Goal: Task Accomplishment & Management: Manage account settings

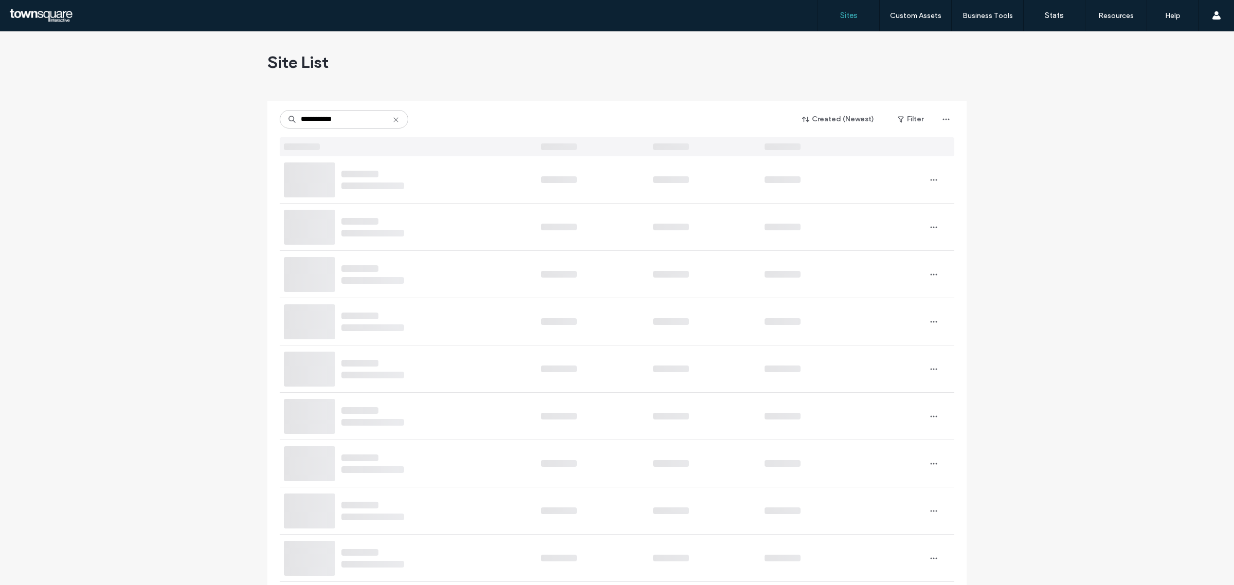
type input "**********"
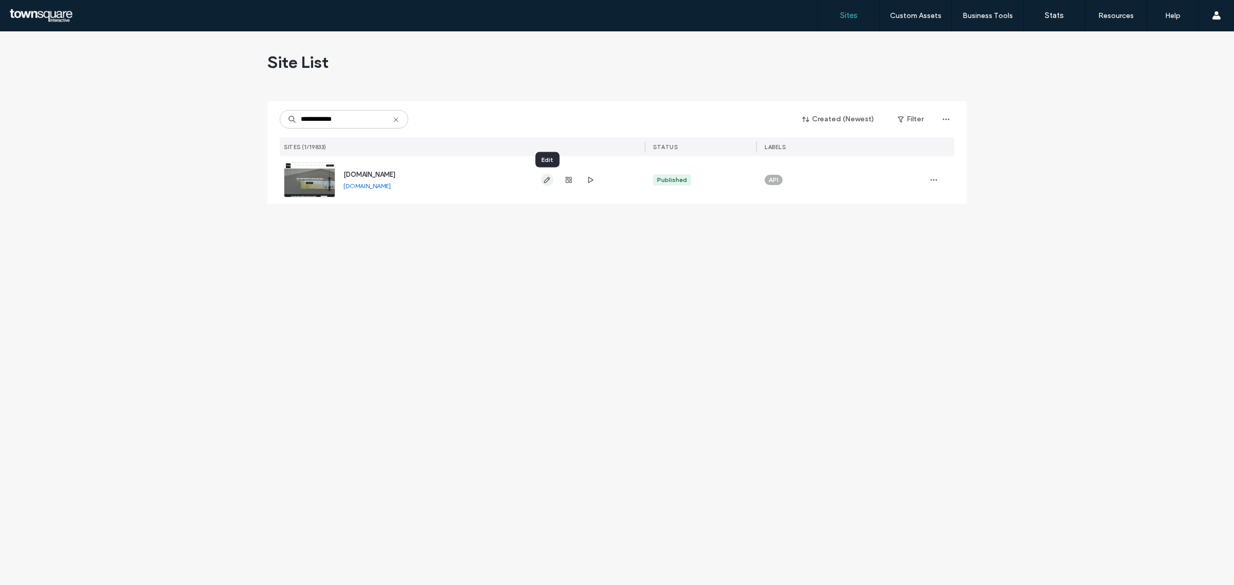
click at [547, 177] on icon "button" at bounding box center [547, 180] width 8 height 8
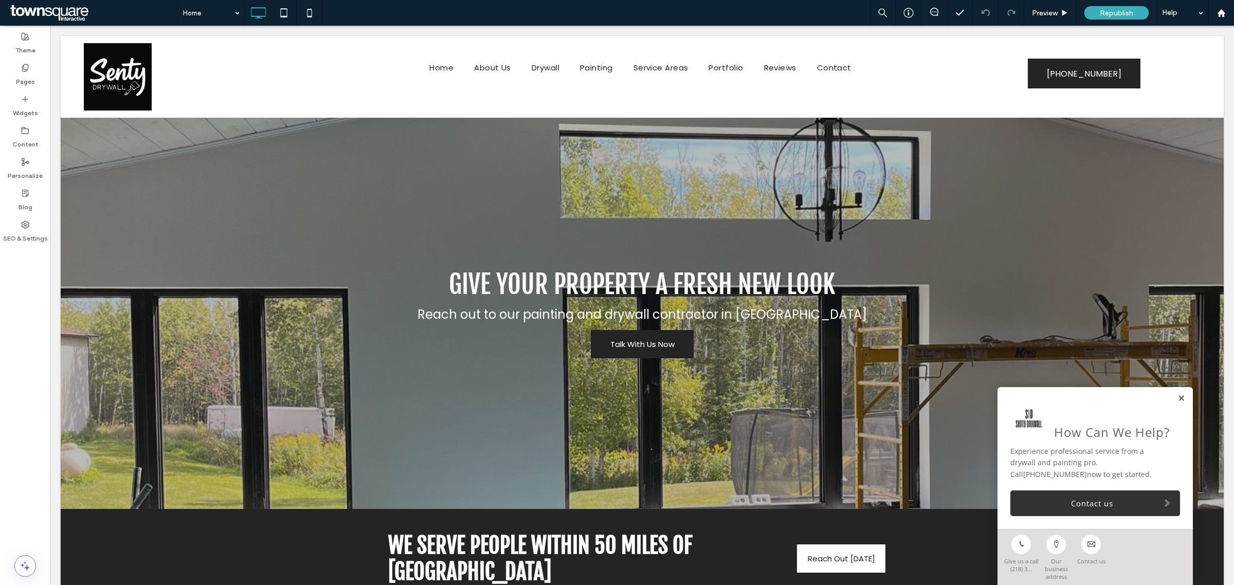
click at [1178, 403] on link at bounding box center [1182, 398] width 8 height 9
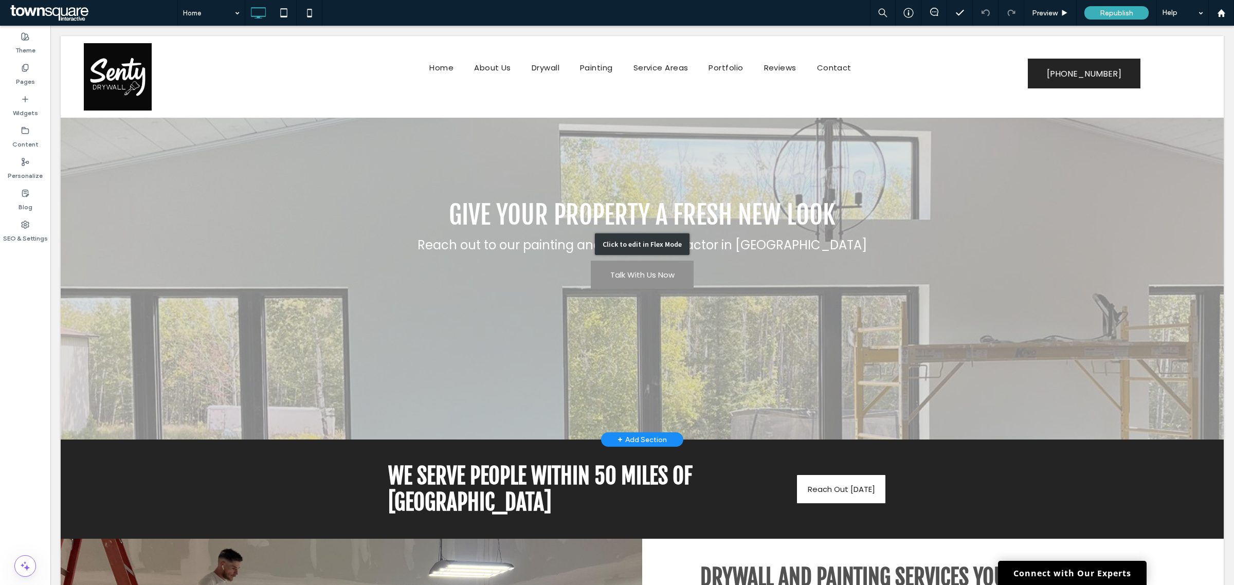
scroll to position [129, 0]
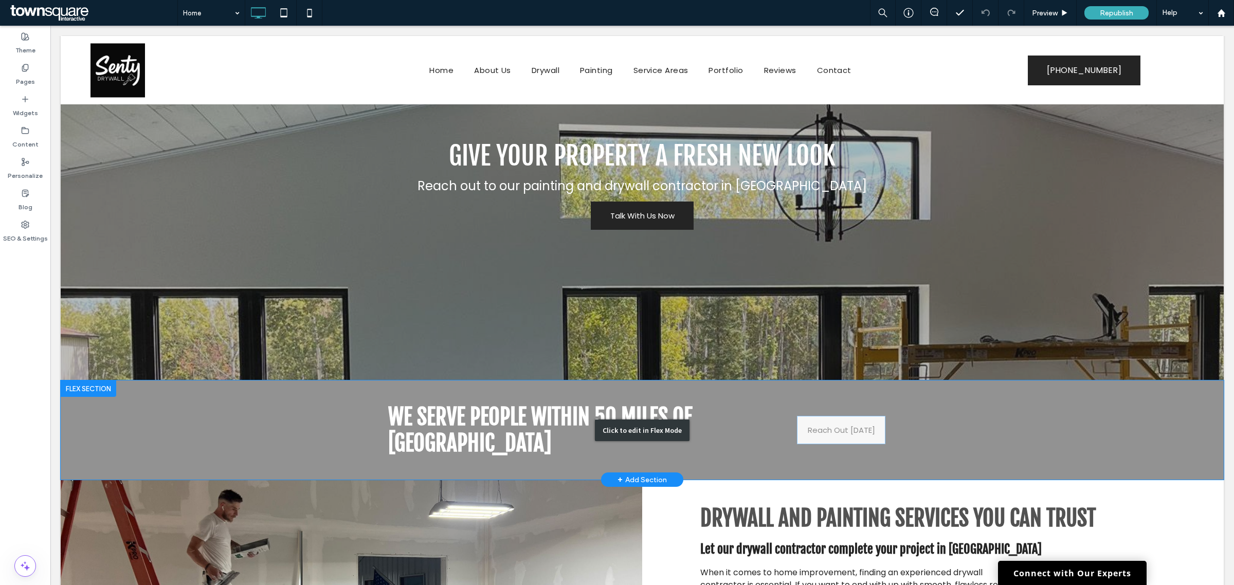
click at [838, 416] on div "Click to edit in Flex Mode" at bounding box center [642, 430] width 1163 height 99
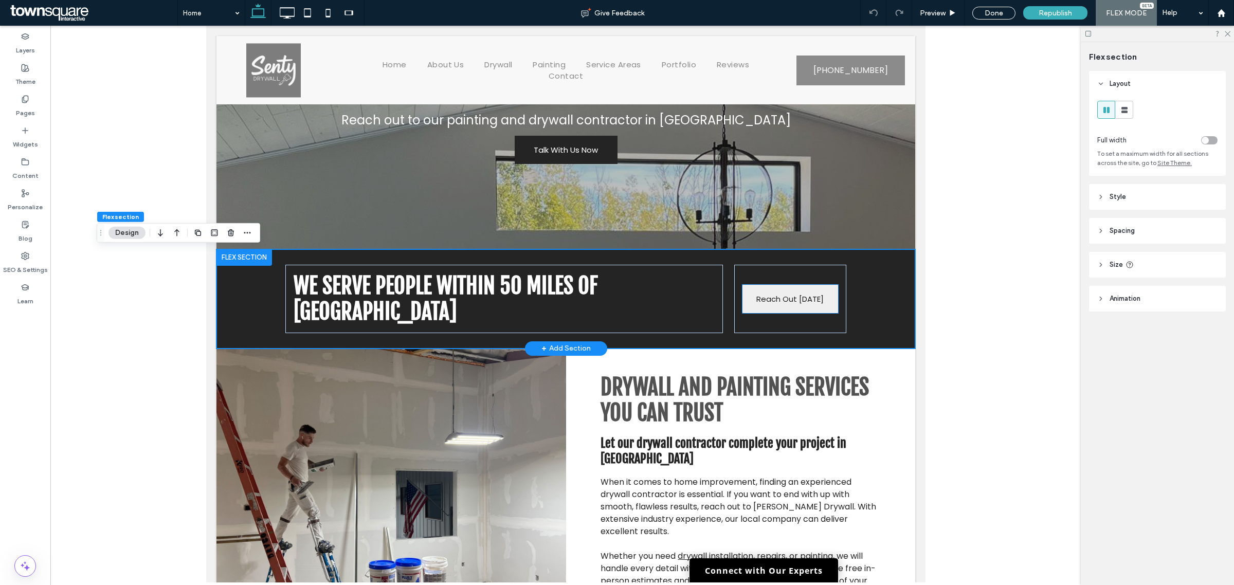
click at [782, 291] on span "Reach Out [DATE]" at bounding box center [789, 299] width 67 height 28
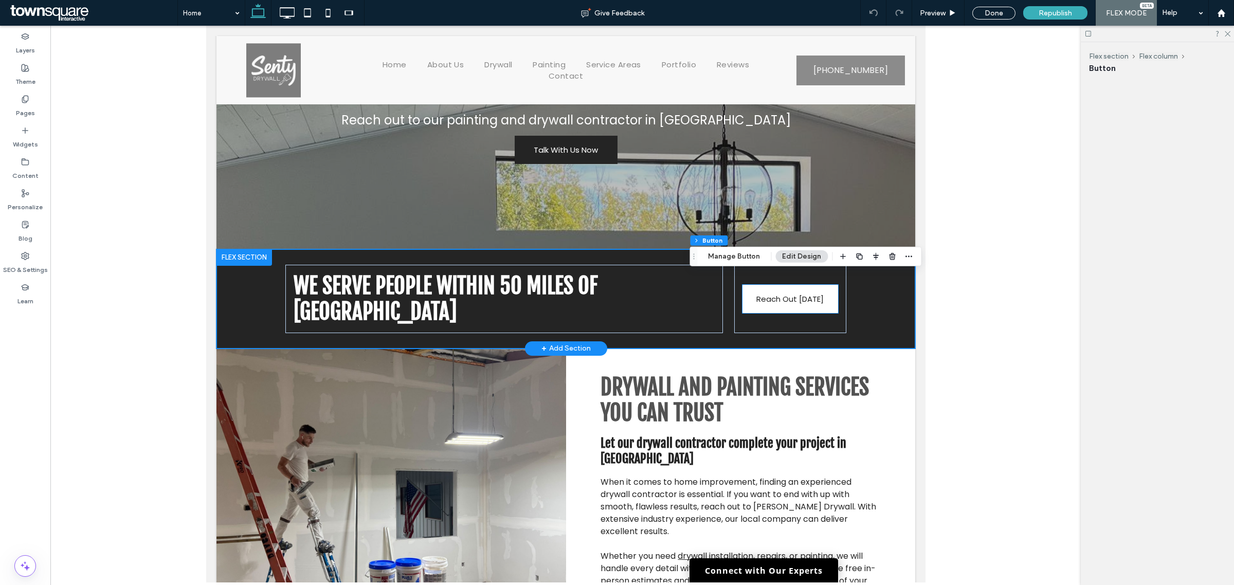
click at [781, 291] on span "Reach Out [DATE]" at bounding box center [789, 299] width 67 height 28
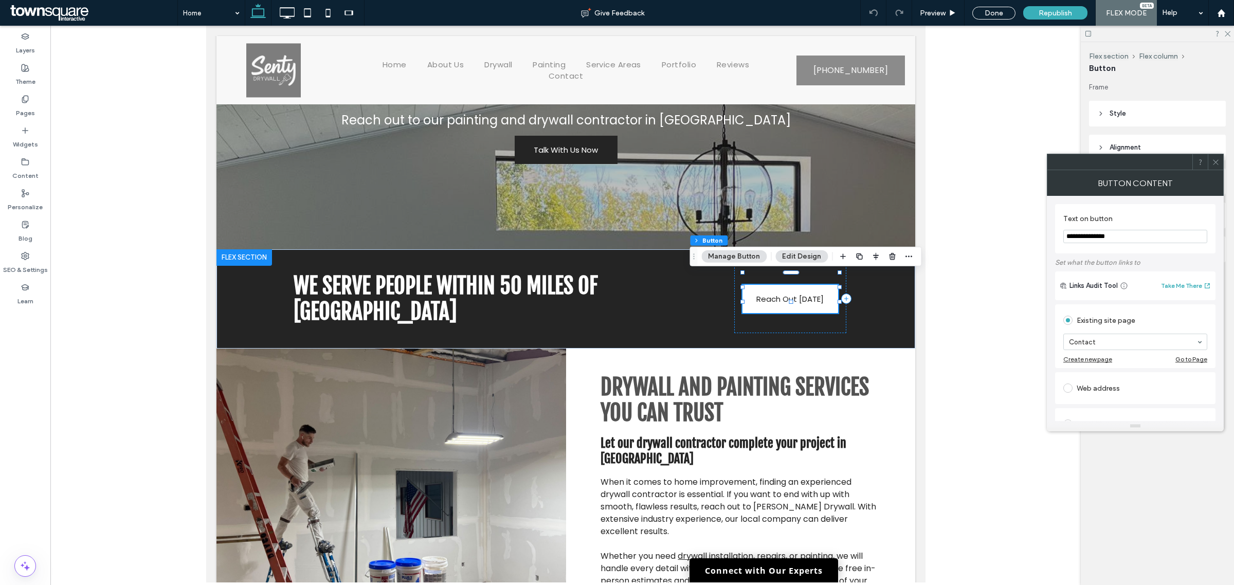
click at [785, 255] on button "Edit Design" at bounding box center [801, 256] width 52 height 12
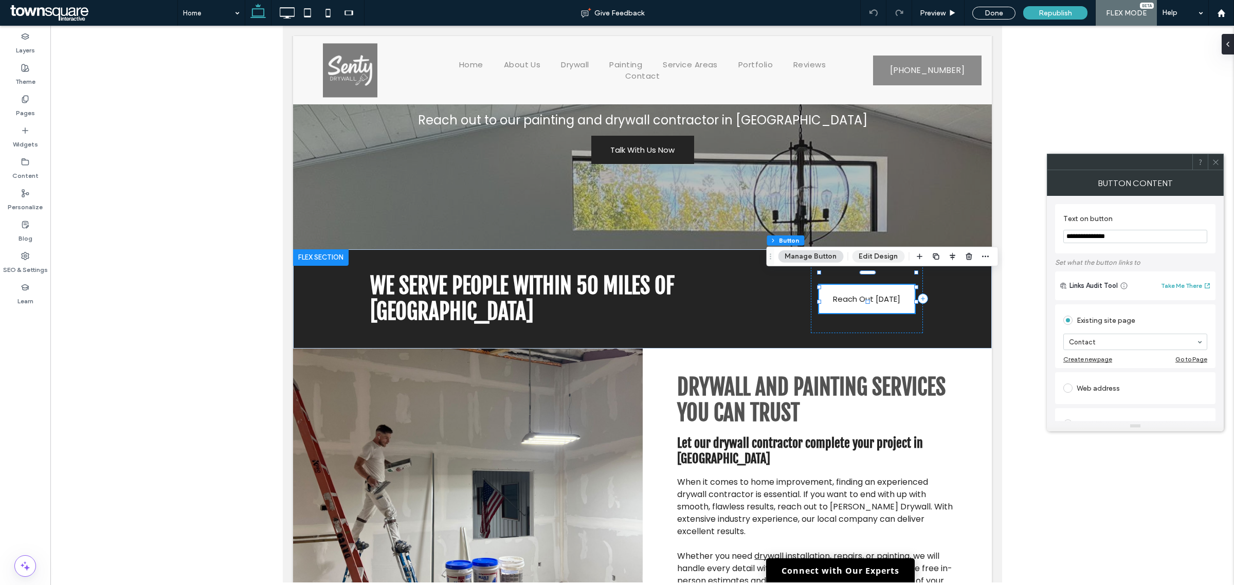
click at [859, 256] on button "Edit Design" at bounding box center [878, 256] width 52 height 12
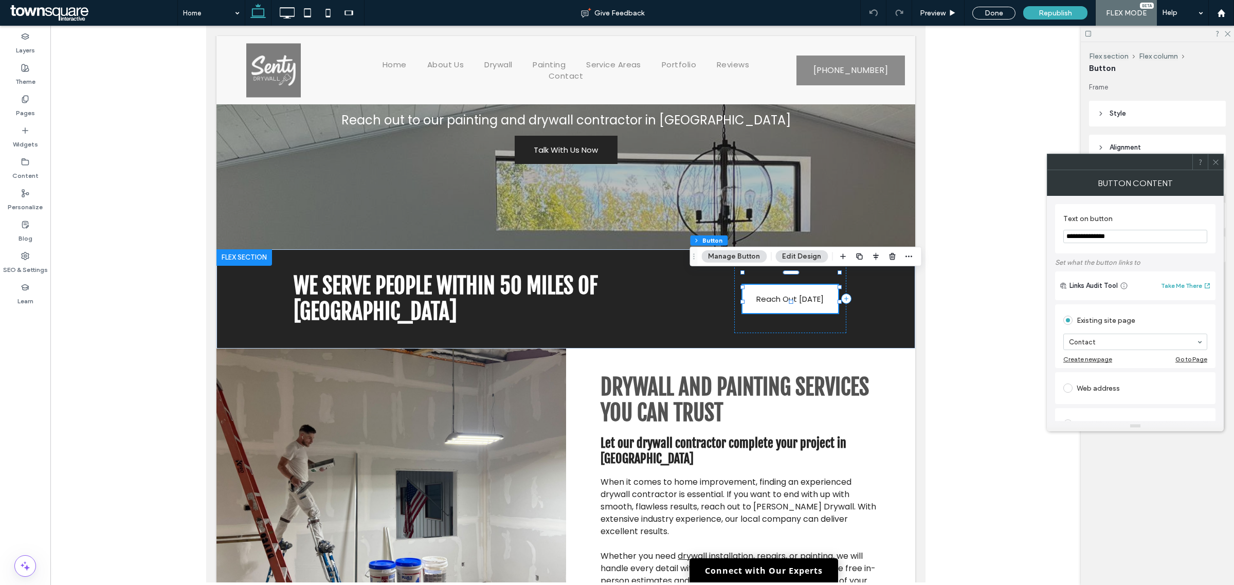
click at [1218, 162] on icon at bounding box center [1216, 162] width 8 height 8
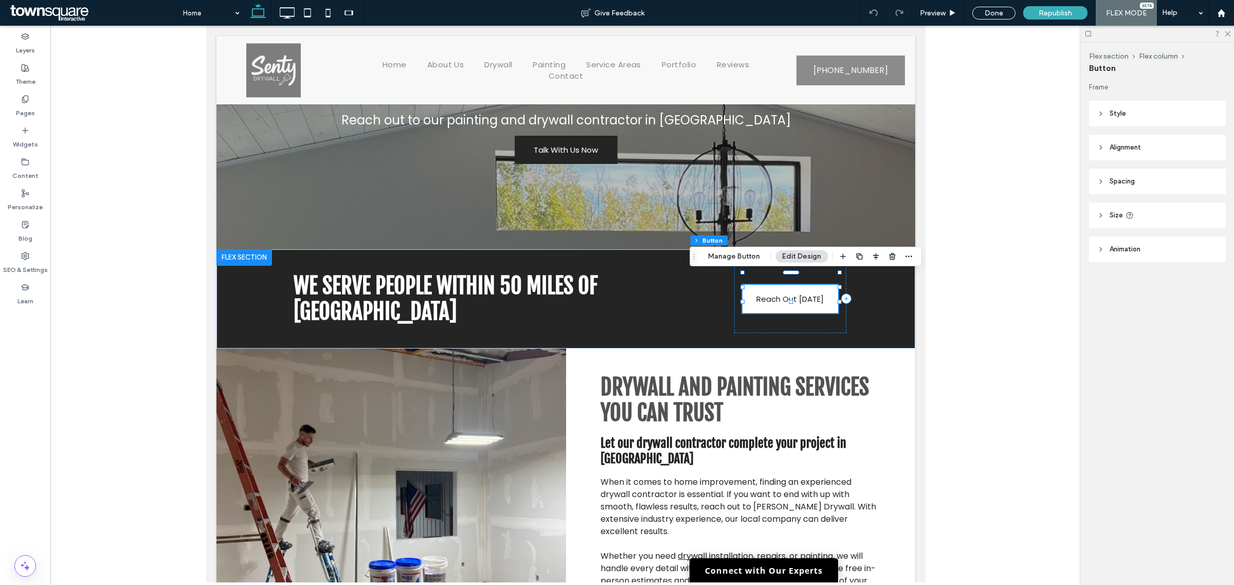
drag, startPoint x: 1147, startPoint y: 246, endPoint x: 1140, endPoint y: 246, distance: 6.7
click at [1148, 244] on header "Animation" at bounding box center [1157, 250] width 137 height 26
click at [1158, 320] on div "None" at bounding box center [1153, 323] width 103 height 10
click at [1149, 358] on div "Entrance" at bounding box center [1157, 359] width 119 height 18
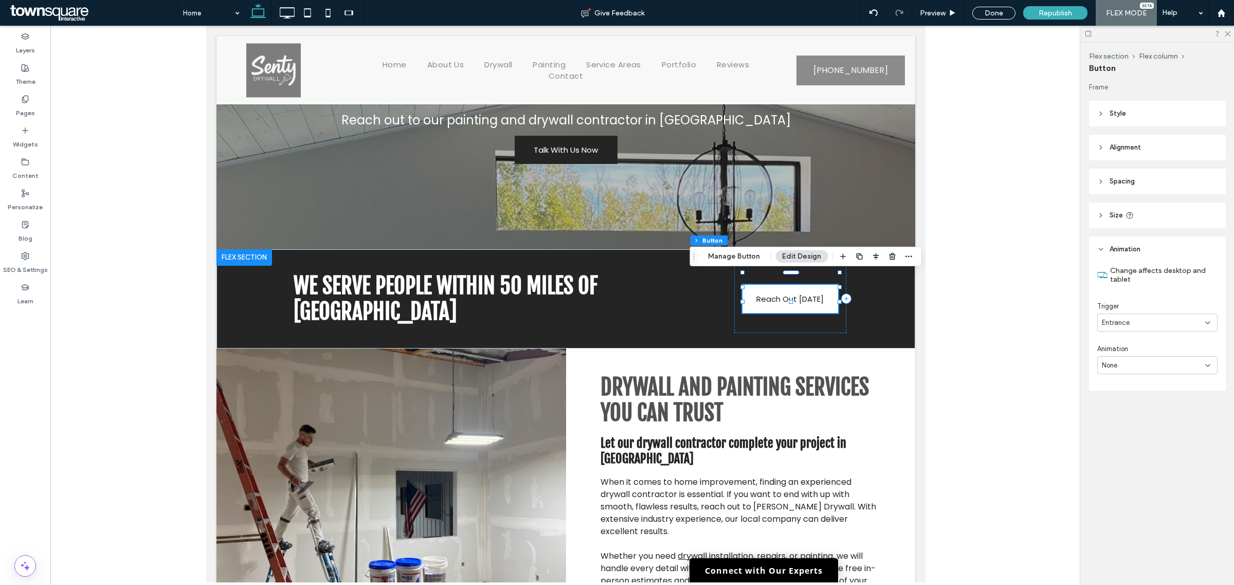
click at [1156, 362] on div "None" at bounding box center [1153, 365] width 103 height 10
click at [1138, 400] on div "Fade In" at bounding box center [1157, 402] width 119 height 18
click at [1131, 114] on header "Style" at bounding box center [1157, 114] width 137 height 26
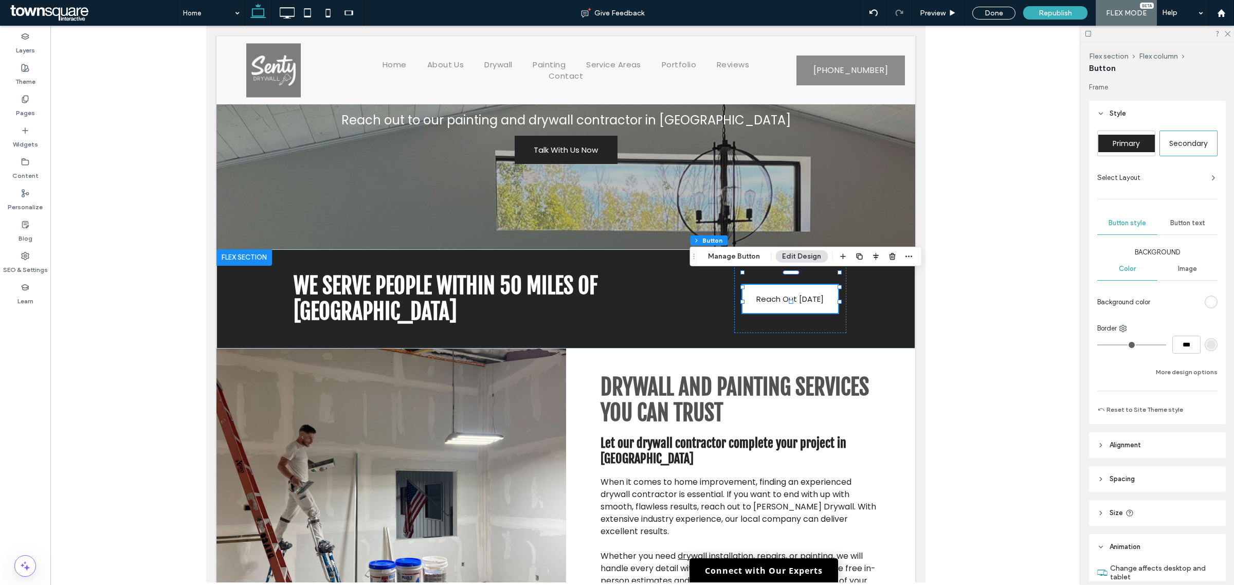
click at [1183, 222] on span "Button text" at bounding box center [1187, 223] width 35 height 8
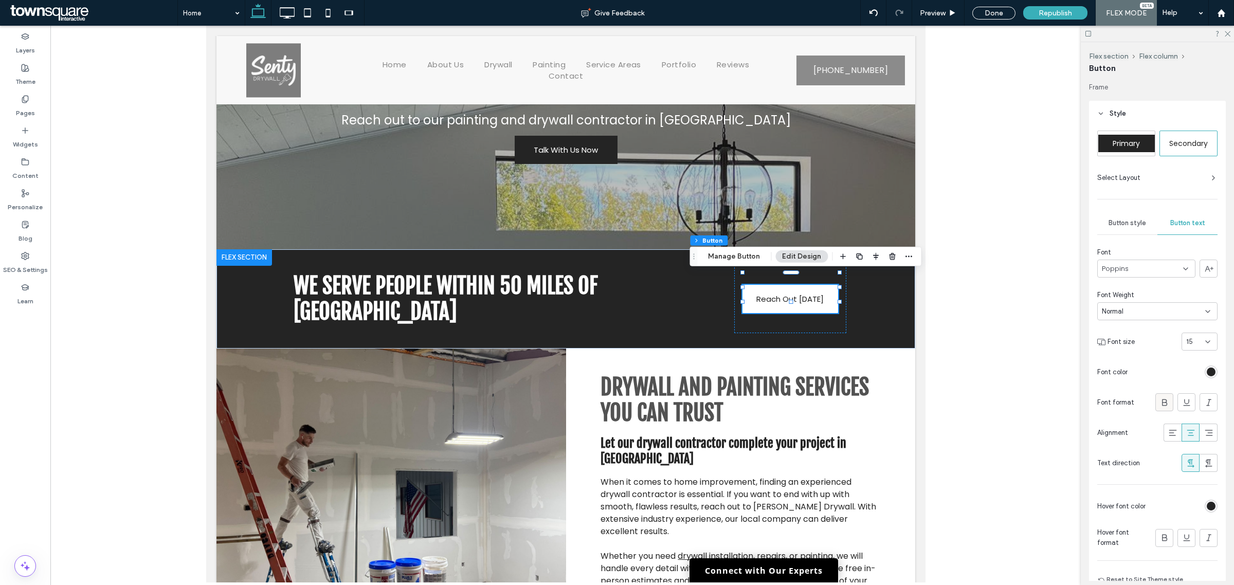
click at [1161, 404] on icon at bounding box center [1165, 403] width 10 height 10
click at [1006, 334] on div at bounding box center [565, 304] width 1031 height 557
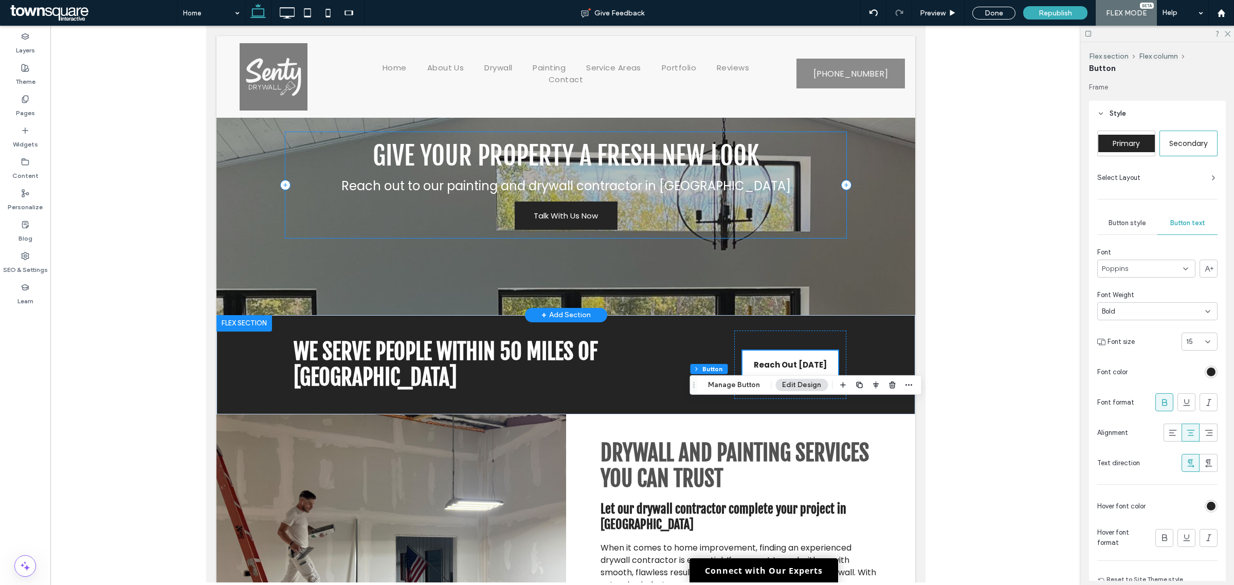
scroll to position [0, 0]
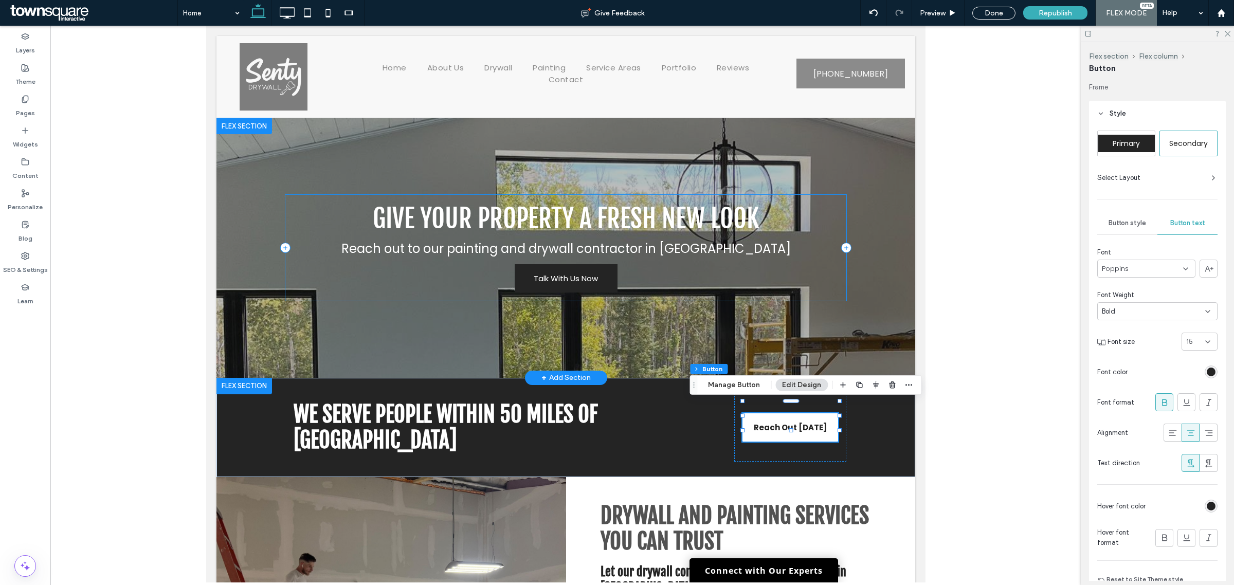
click at [408, 272] on div "Talk With Us Now Give Your Property a Fresh New Look Reach out to our painting …" at bounding box center [565, 247] width 561 height 105
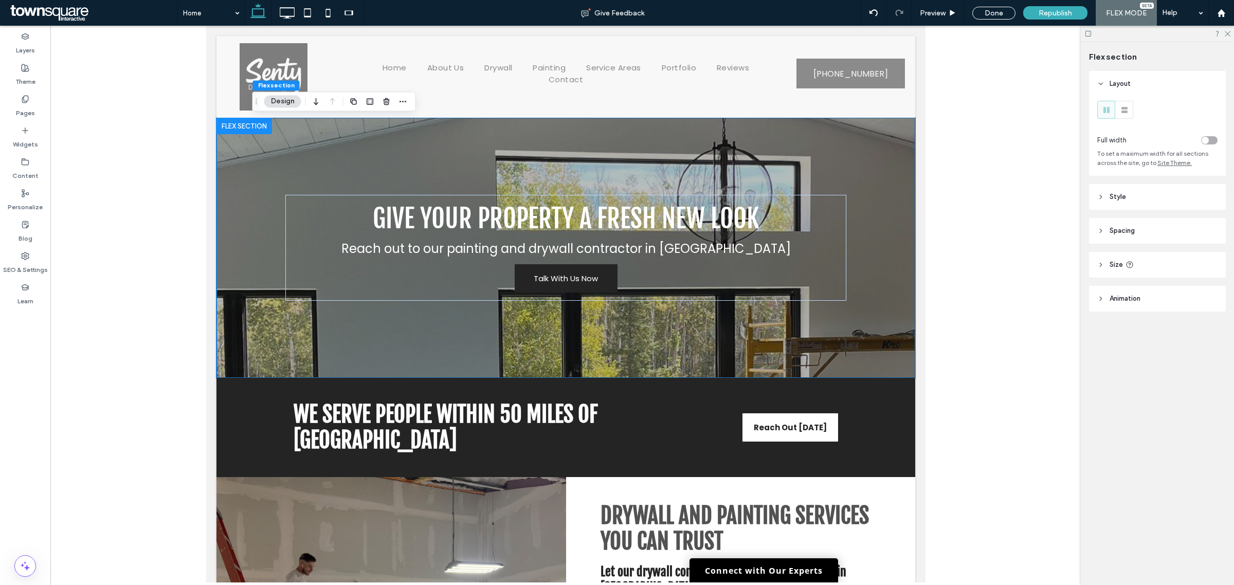
click at [1150, 296] on header "Animation" at bounding box center [1157, 299] width 137 height 26
click at [1150, 374] on div "None" at bounding box center [1153, 372] width 103 height 10
click at [1132, 407] on div "Entrance" at bounding box center [1157, 410] width 119 height 18
click at [1135, 413] on div "None" at bounding box center [1153, 415] width 103 height 10
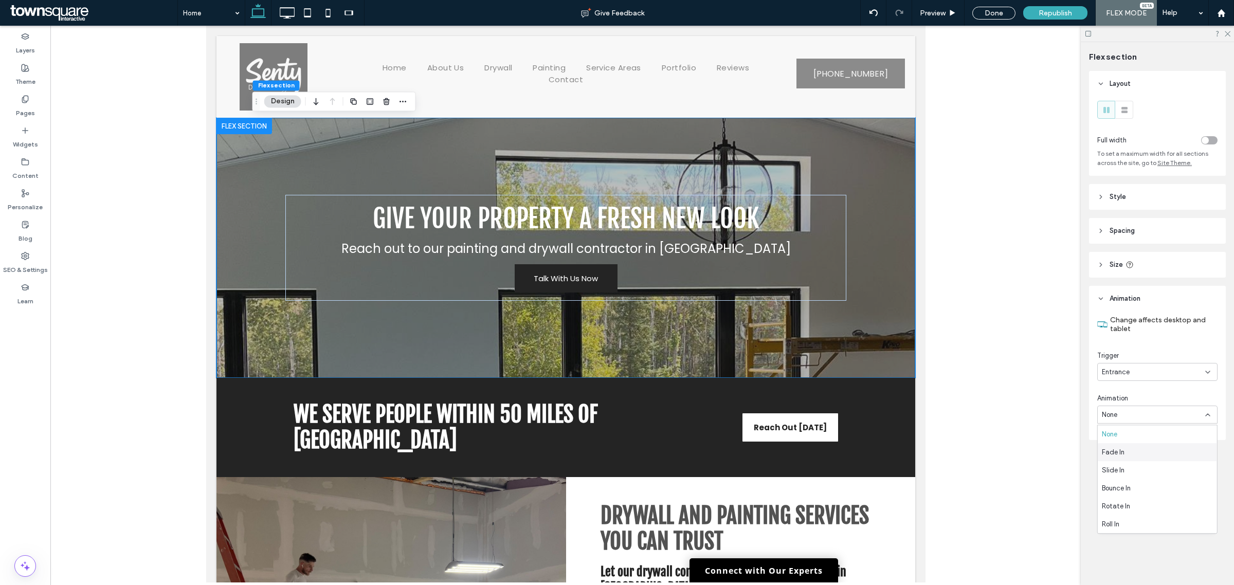
click at [1140, 458] on div "Fade In" at bounding box center [1157, 452] width 119 height 18
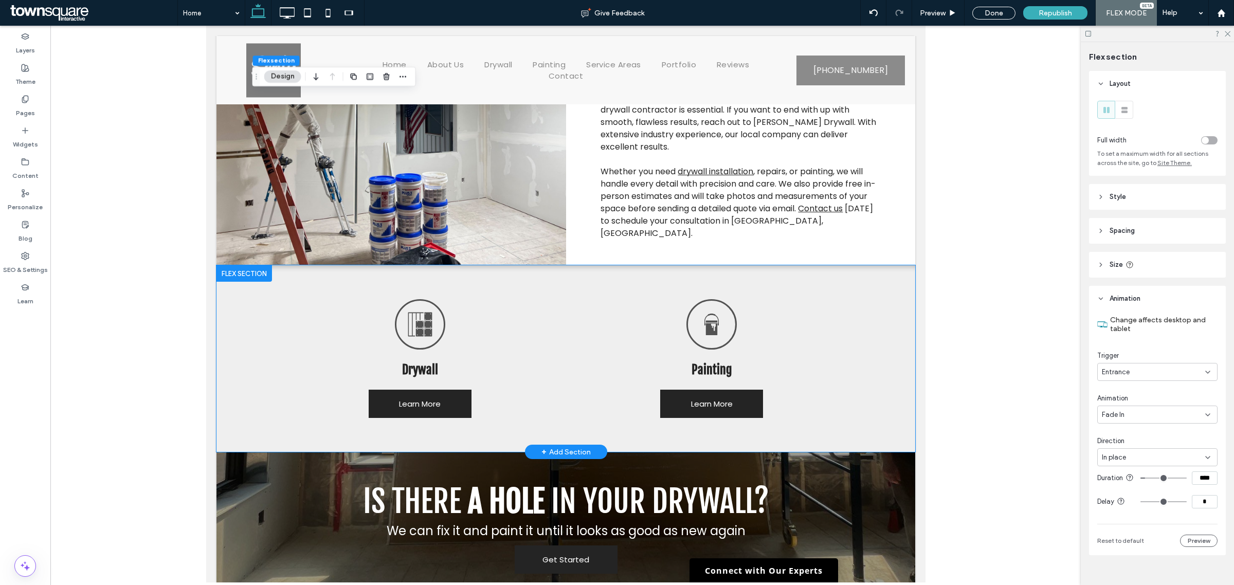
scroll to position [514, 0]
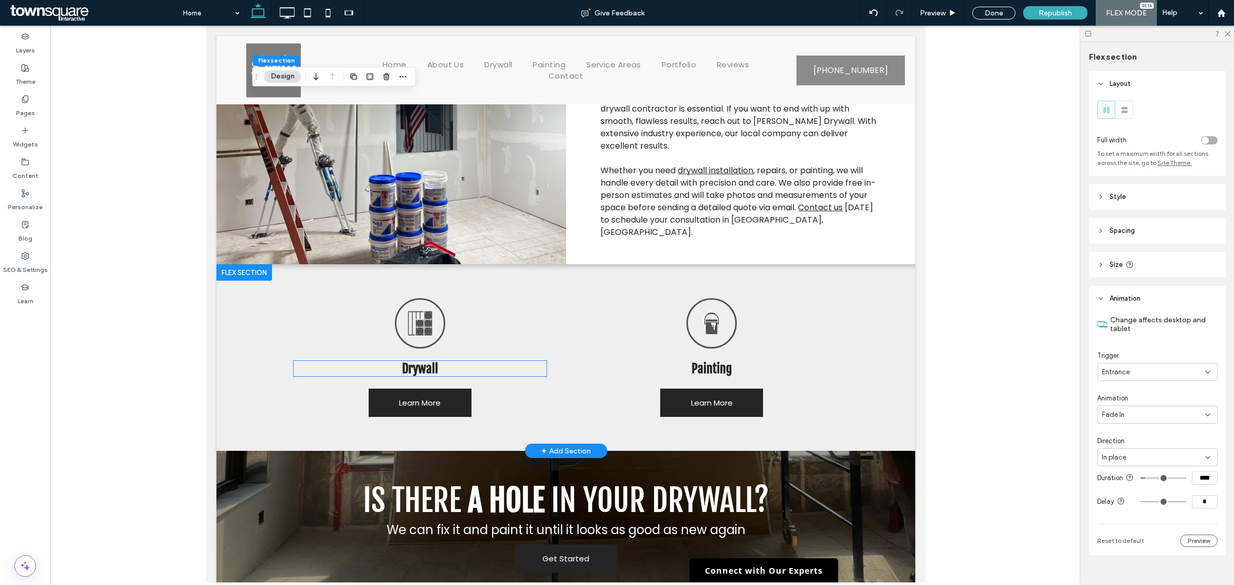
click at [495, 361] on h4 "Drywall" at bounding box center [419, 368] width 253 height 15
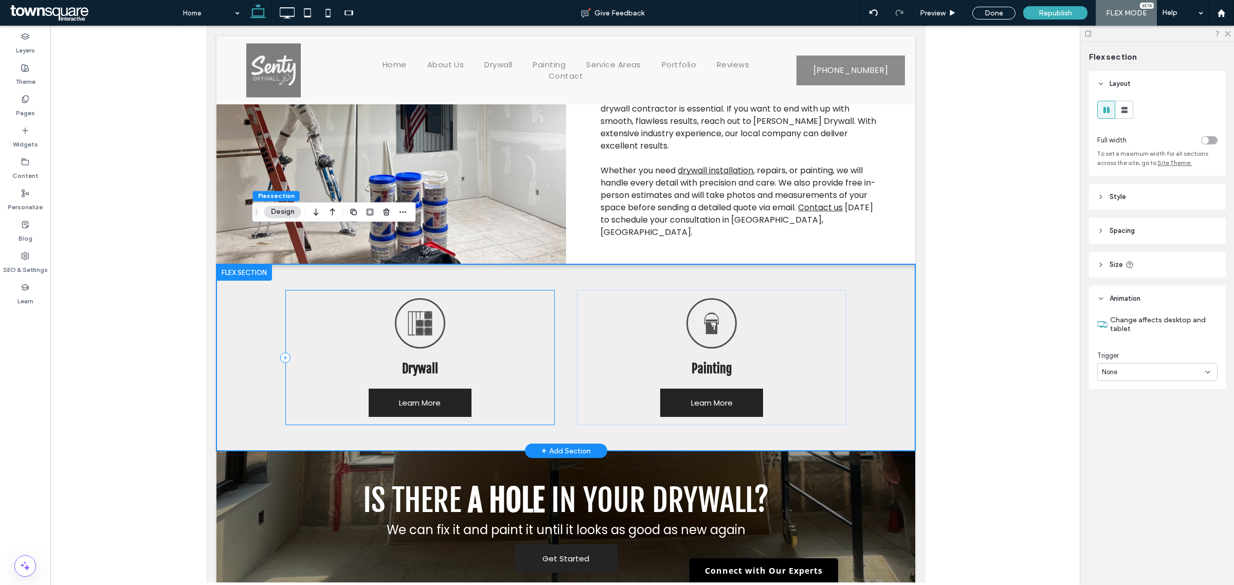
click at [499, 302] on div "A black and white silhouette of a window with squares on a white background. Dr…" at bounding box center [419, 357] width 269 height 135
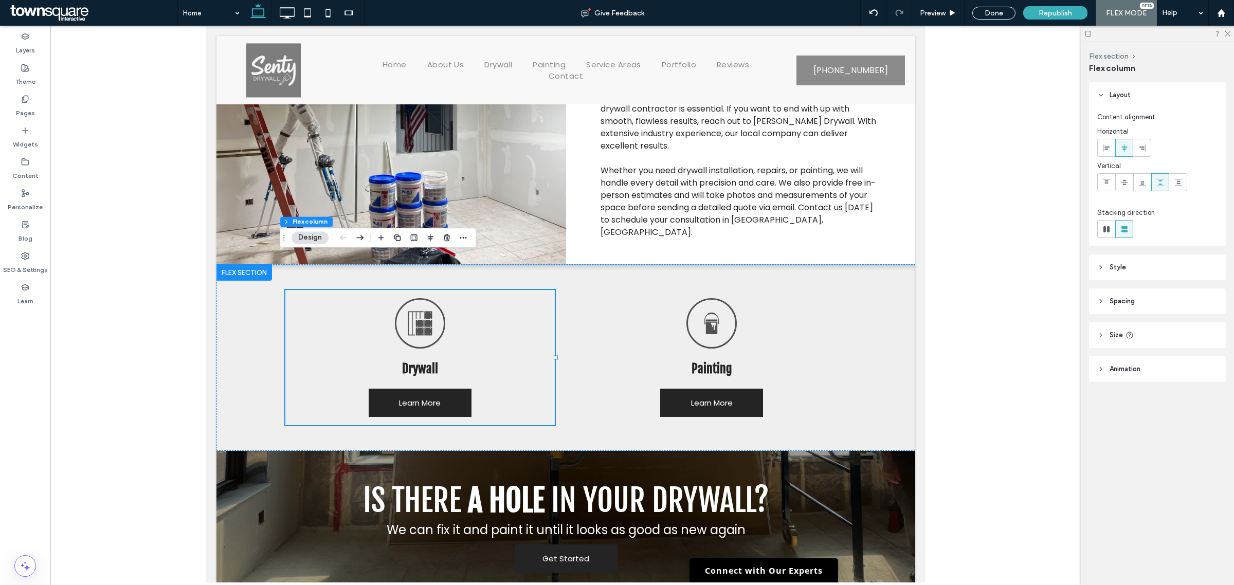
click at [1128, 376] on header "Animation" at bounding box center [1157, 369] width 137 height 26
click at [1130, 444] on div "None" at bounding box center [1153, 443] width 103 height 10
click at [1129, 481] on span "Entrance" at bounding box center [1116, 479] width 28 height 10
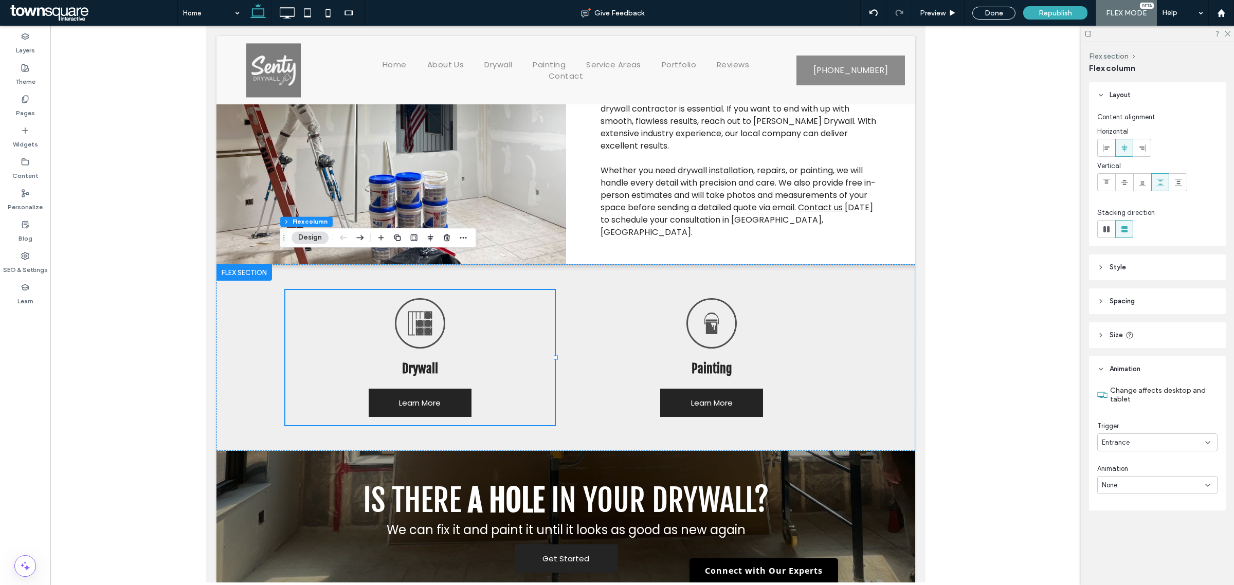
click at [1133, 488] on div "None" at bounding box center [1153, 485] width 103 height 10
click at [1139, 399] on div "Fade In" at bounding box center [1157, 396] width 119 height 18
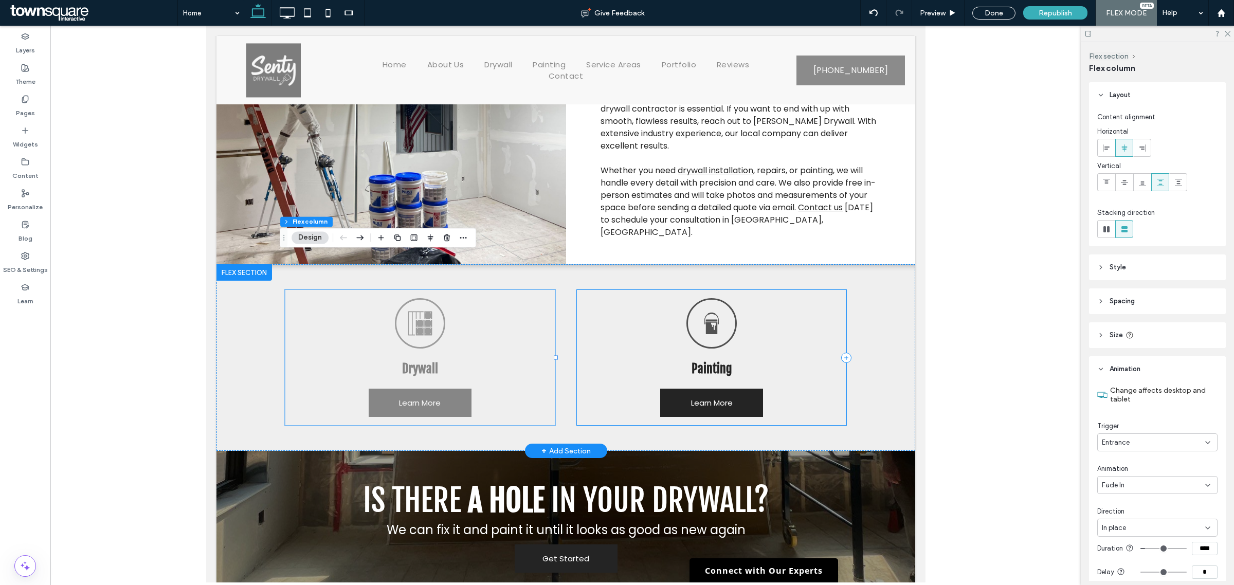
click at [809, 369] on div "A black and white bucket of paint with a handle on a white background. Painting…" at bounding box center [710, 357] width 269 height 135
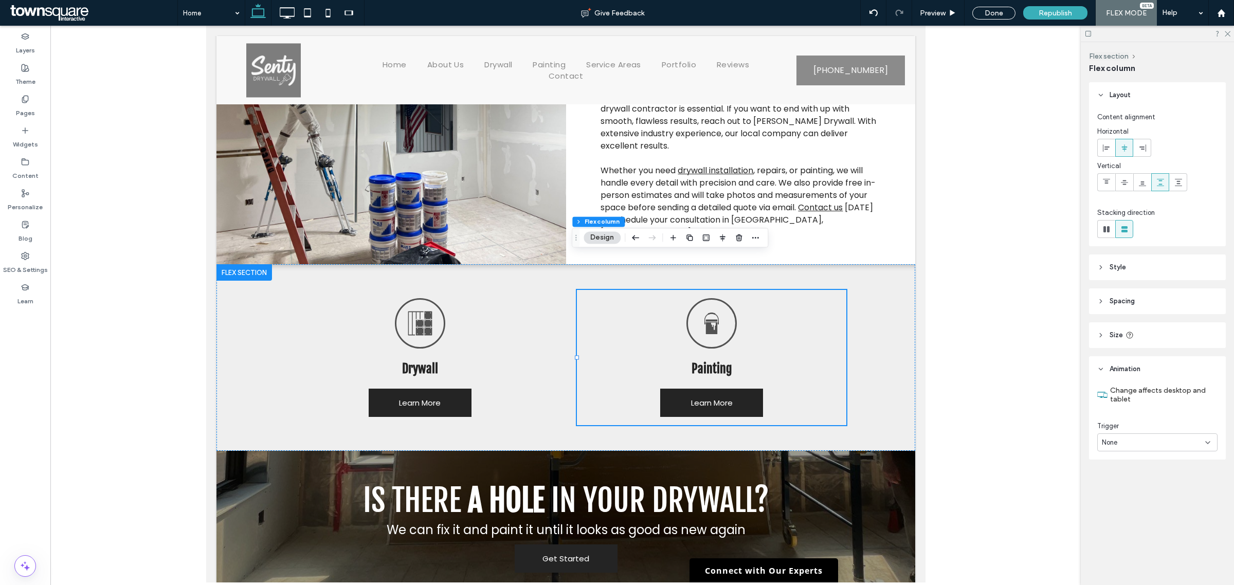
click at [1138, 434] on div "None" at bounding box center [1157, 443] width 120 height 18
click at [1137, 485] on div "Entrance" at bounding box center [1157, 479] width 119 height 18
click at [1142, 484] on div "None" at bounding box center [1153, 485] width 103 height 10
click at [1142, 393] on div "Fade In" at bounding box center [1157, 396] width 119 height 18
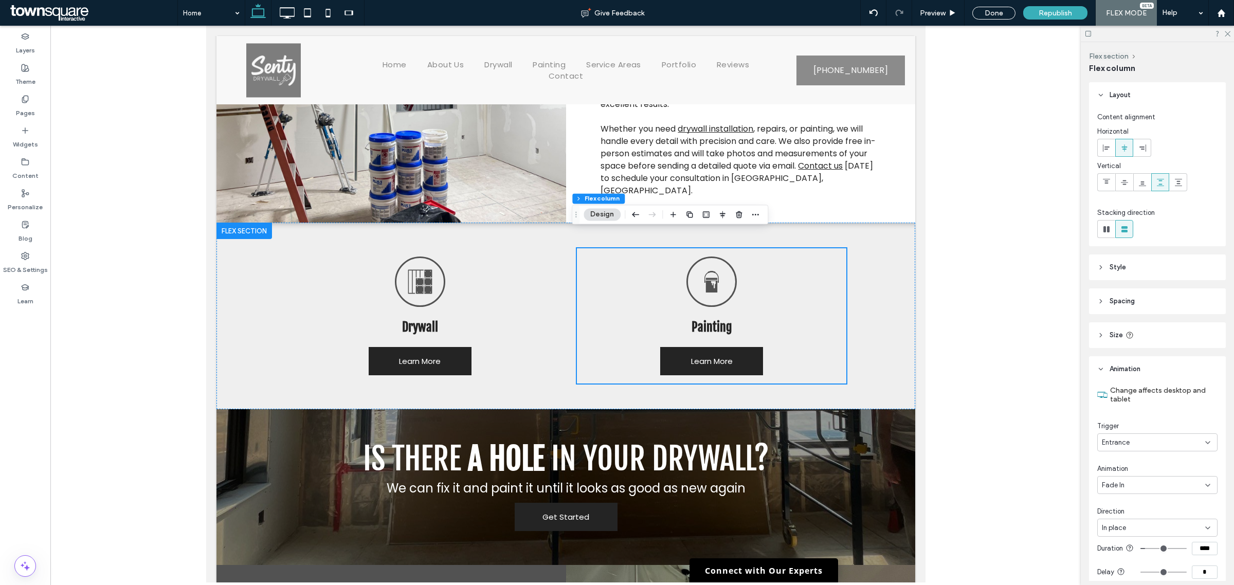
scroll to position [579, 0]
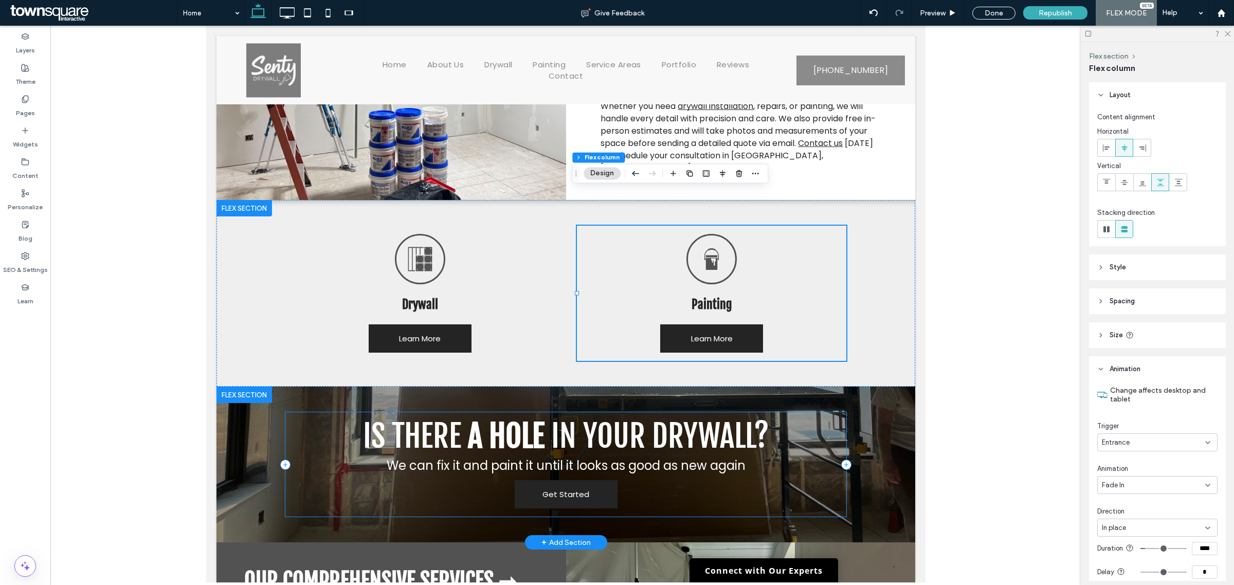
click at [699, 461] on div "Is There a Hole in Your Drywall? We can fix it and paint it until it looks as g…" at bounding box center [565, 464] width 561 height 104
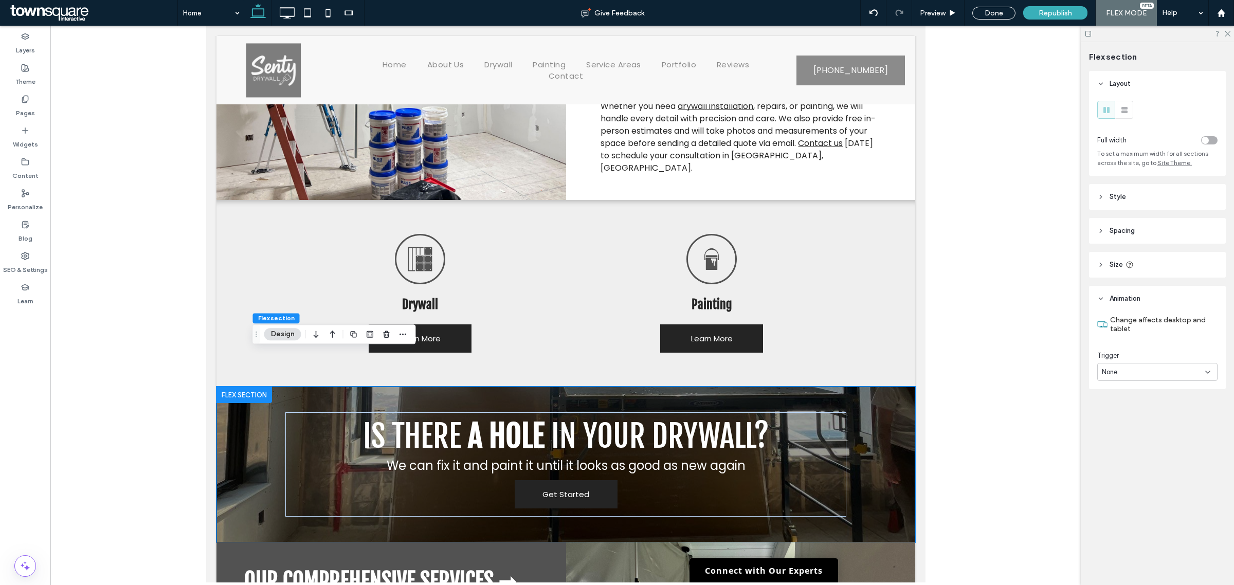
click at [1193, 368] on div "None" at bounding box center [1153, 372] width 103 height 10
click at [1144, 412] on div "Entrance" at bounding box center [1157, 410] width 119 height 18
click at [1158, 419] on div "None" at bounding box center [1153, 415] width 103 height 10
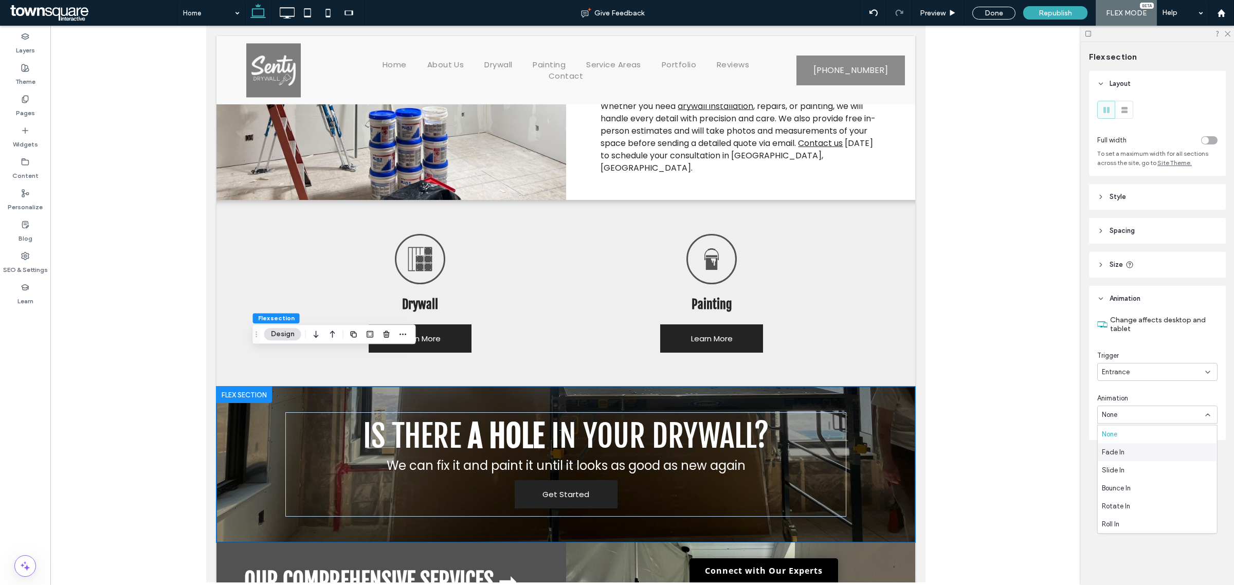
click at [1151, 457] on div "Fade In" at bounding box center [1157, 452] width 119 height 18
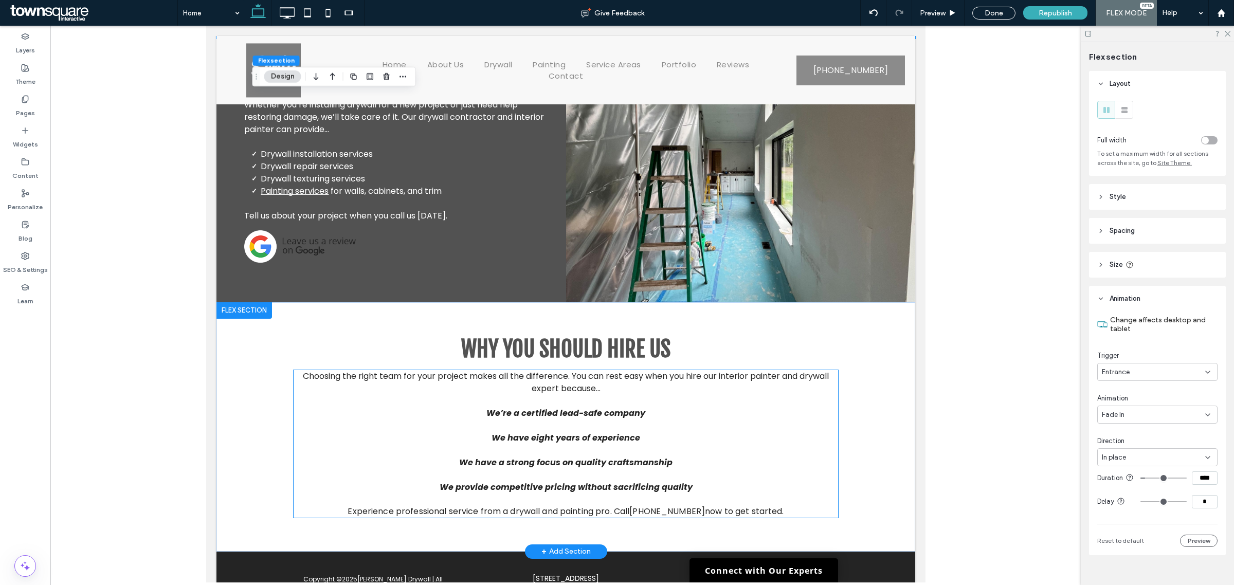
scroll to position [1095, 0]
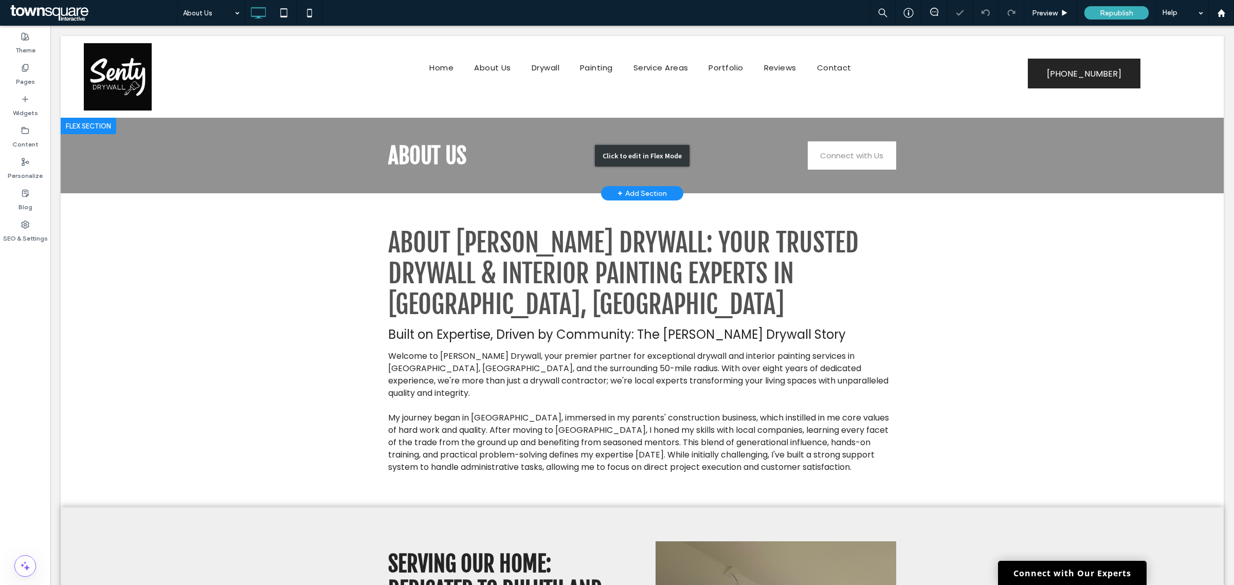
click at [858, 152] on div "Click to edit in Flex Mode" at bounding box center [642, 156] width 1163 height 76
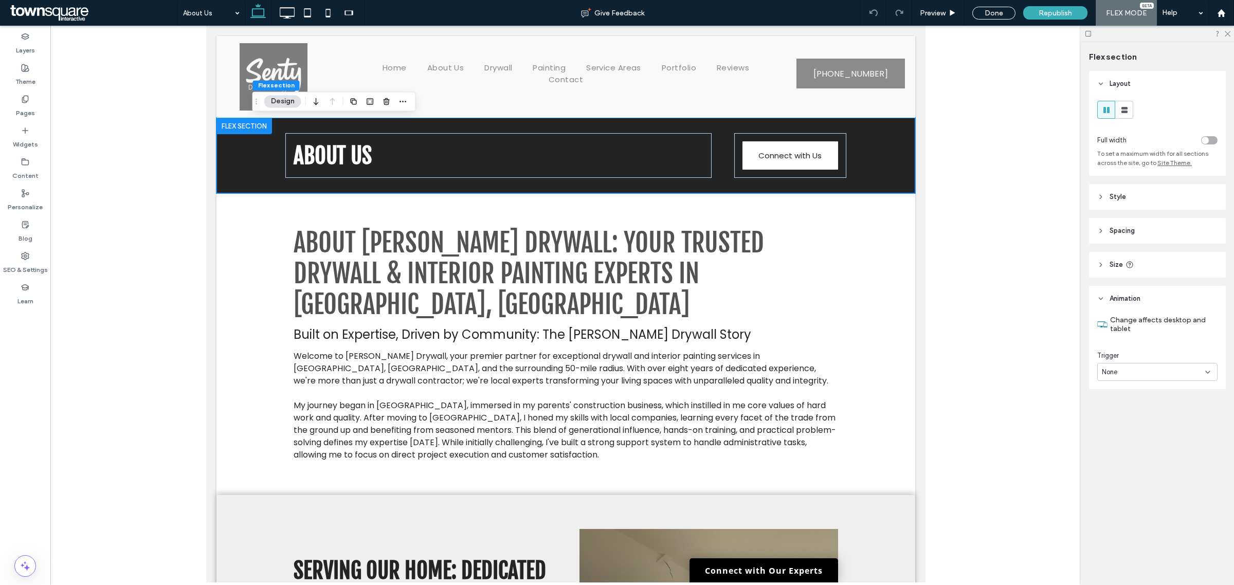
click at [1130, 376] on div "None" at bounding box center [1153, 372] width 103 height 10
click at [837, 165] on div "Connect with Us" at bounding box center [790, 155] width 112 height 45
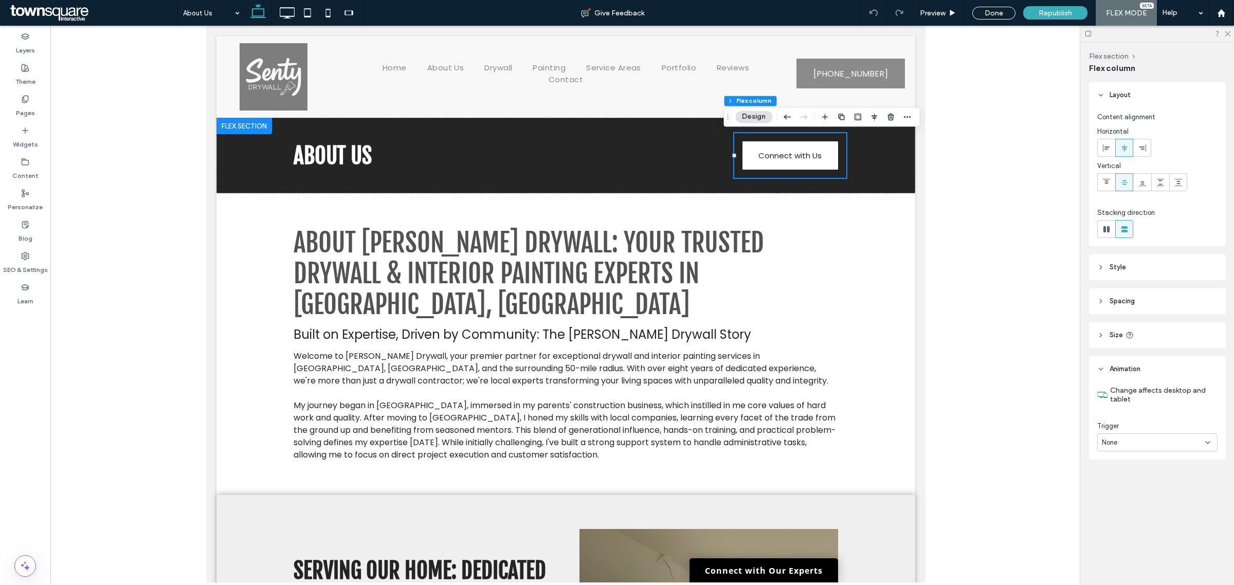
click at [1148, 436] on div "None" at bounding box center [1157, 443] width 120 height 18
click at [1152, 477] on div "Entrance" at bounding box center [1157, 479] width 119 height 18
click at [1158, 479] on div "None" at bounding box center [1157, 485] width 120 height 18
click at [1156, 492] on div "None" at bounding box center [1157, 485] width 120 height 18
click at [1152, 486] on div "None" at bounding box center [1153, 485] width 103 height 10
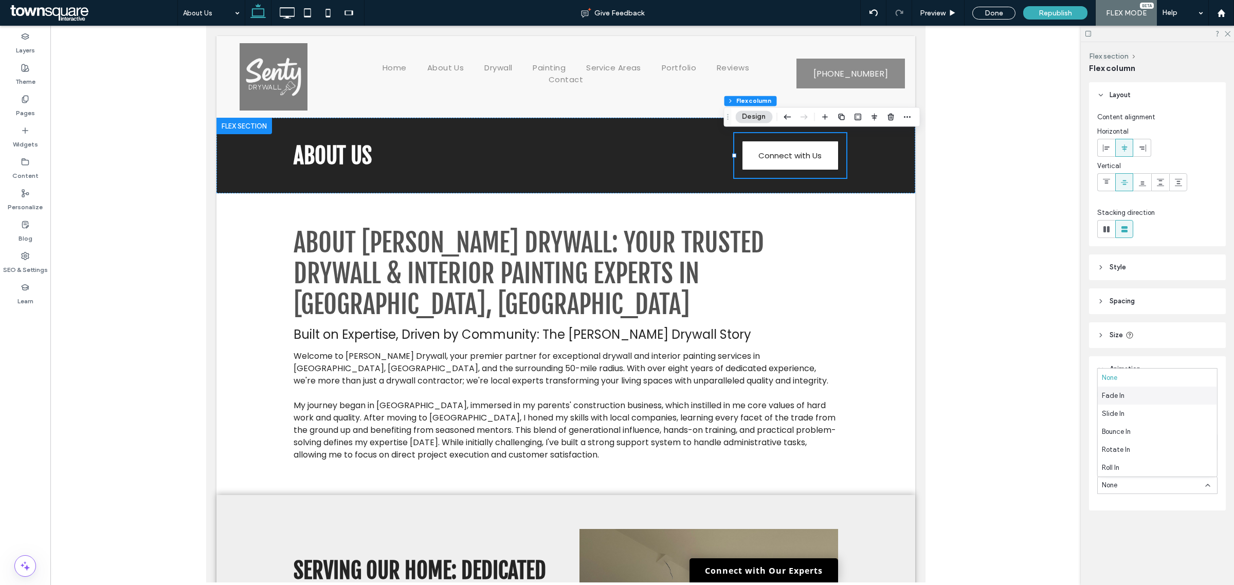
click at [1135, 393] on div "Fade In" at bounding box center [1157, 396] width 119 height 18
click at [1125, 265] on span "Style" at bounding box center [1118, 267] width 16 height 10
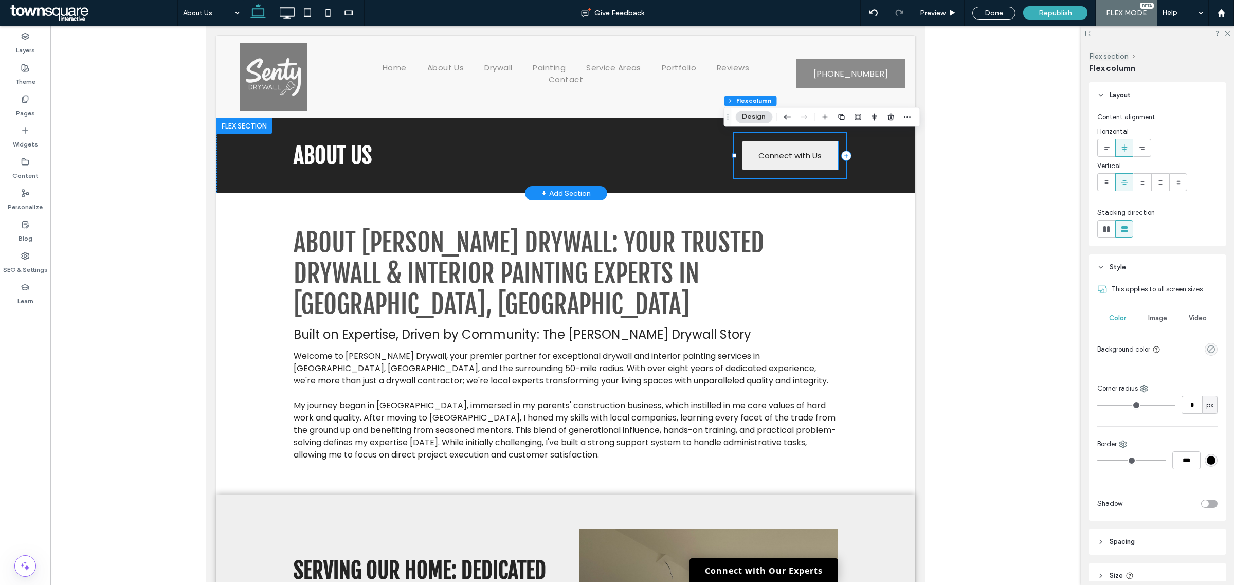
click at [781, 163] on span "Connect with Us" at bounding box center [789, 155] width 63 height 28
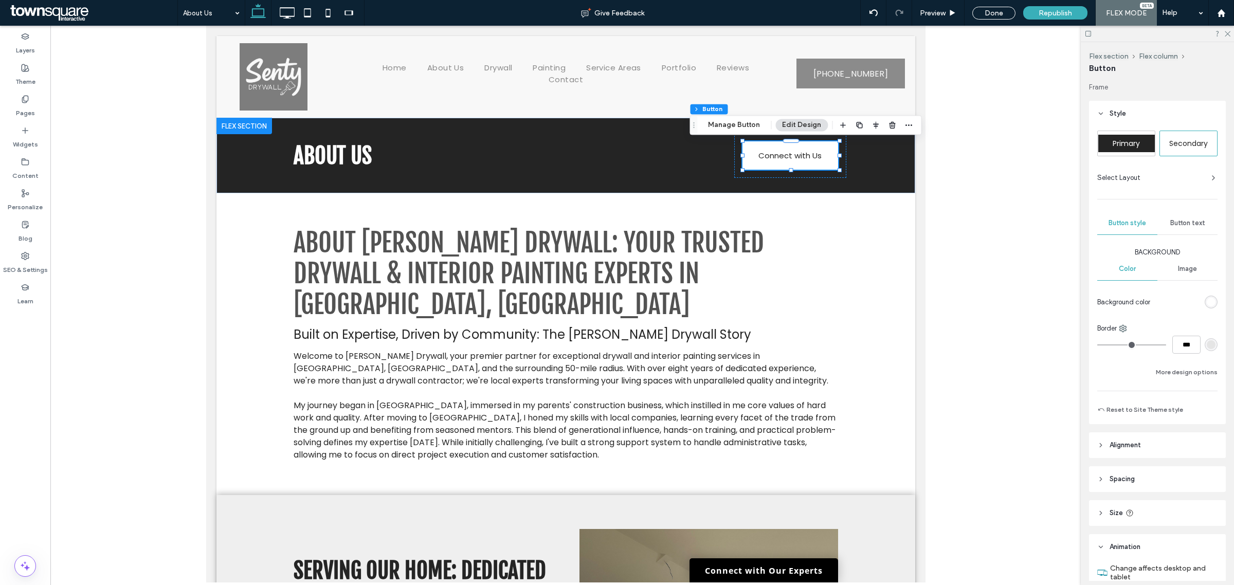
click at [1162, 219] on div "Button text" at bounding box center [1188, 223] width 60 height 23
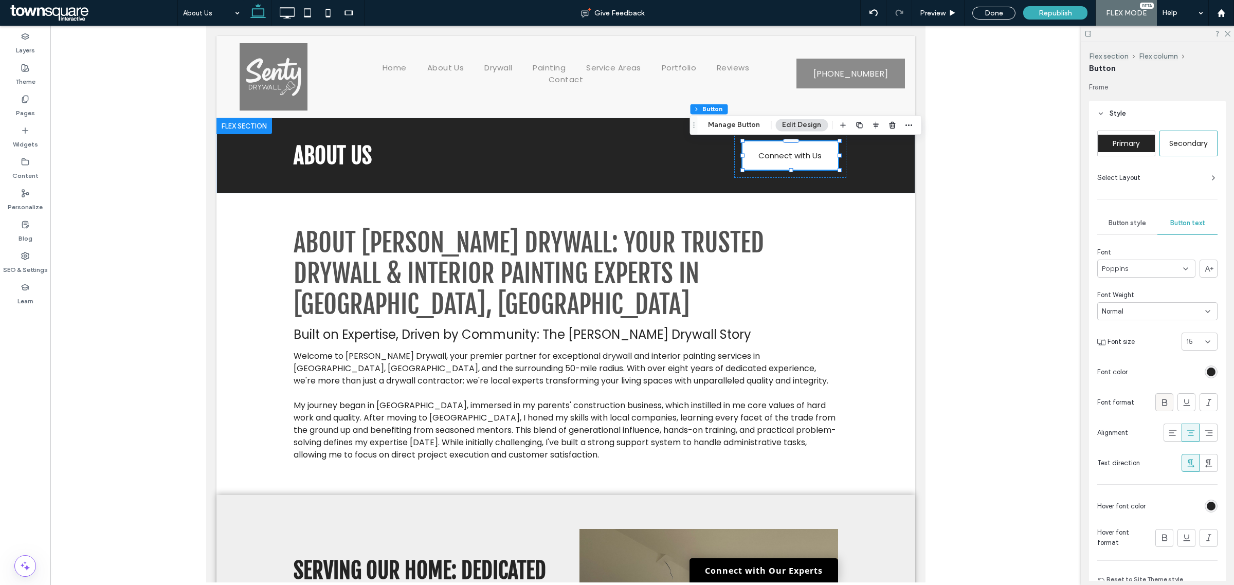
click at [1161, 398] on icon at bounding box center [1165, 403] width 10 height 10
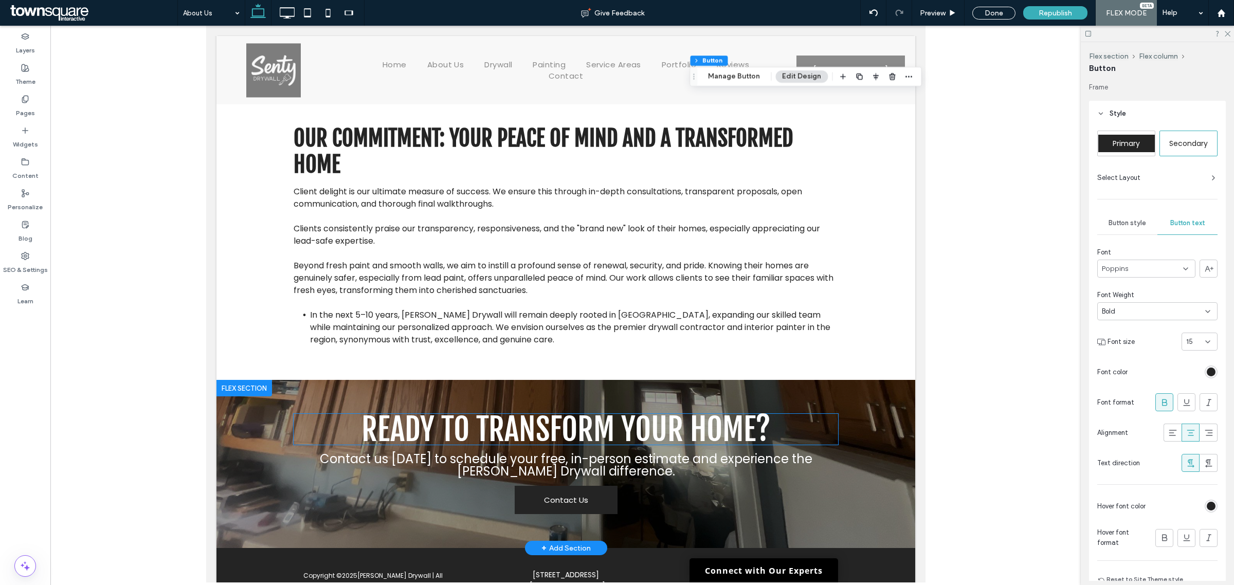
scroll to position [1230, 0]
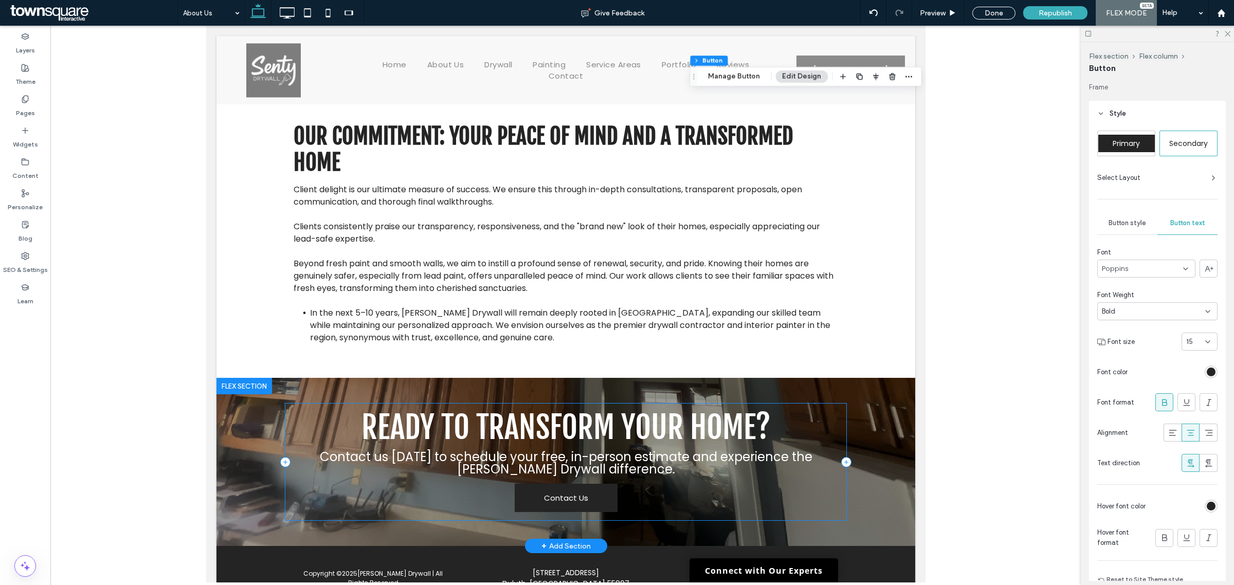
click at [678, 468] on div "Ready to Transform Your Home? Contact us today to schedule your free, in-person…" at bounding box center [565, 462] width 561 height 117
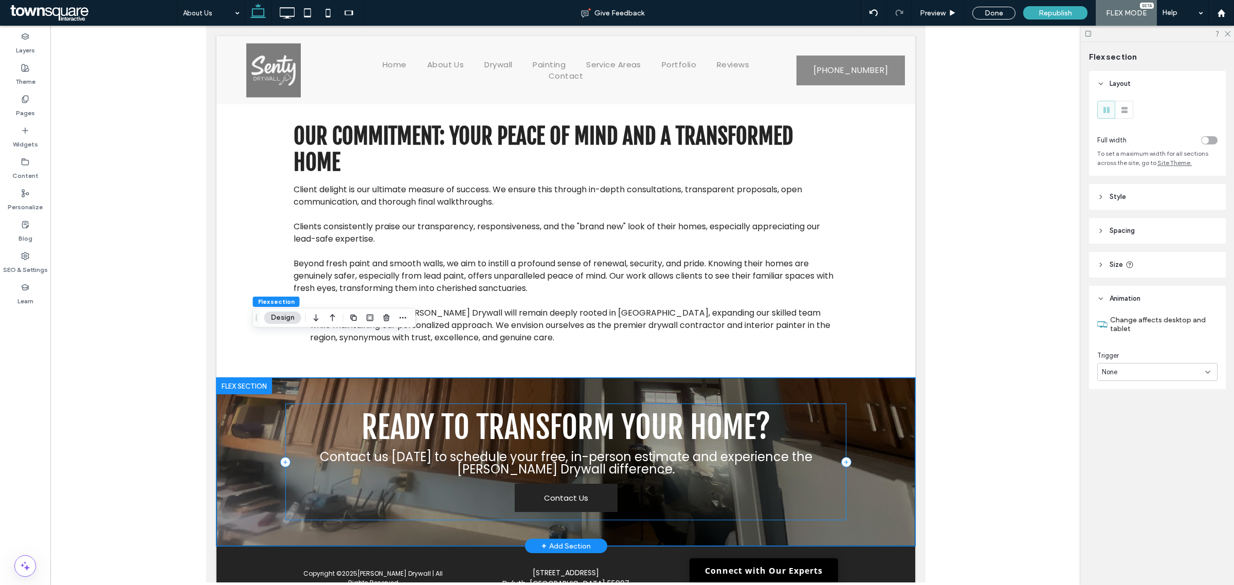
click at [696, 441] on div "Ready to Transform Your Home? Contact us today to schedule your free, in-person…" at bounding box center [565, 462] width 561 height 117
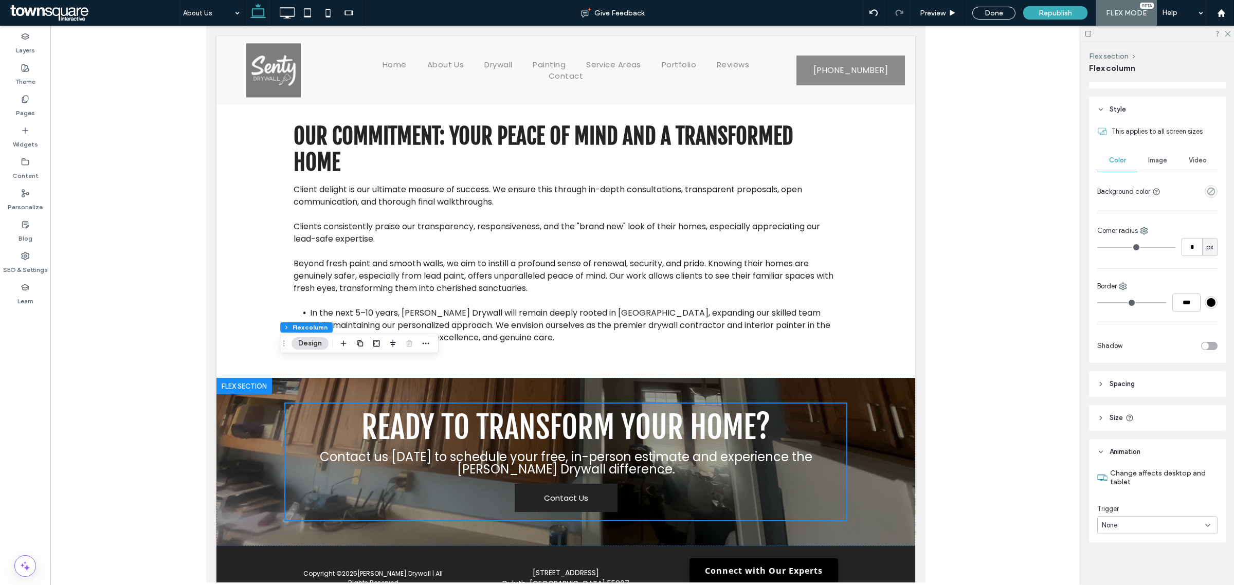
scroll to position [160, 0]
click at [1152, 533] on div "Change affects desktop and tablet Trigger None" at bounding box center [1157, 501] width 137 height 78
click at [1149, 526] on div "None" at bounding box center [1153, 523] width 103 height 10
click at [1135, 494] on div "Entrance" at bounding box center [1154, 488] width 113 height 18
click at [1139, 568] on div "None" at bounding box center [1153, 566] width 103 height 10
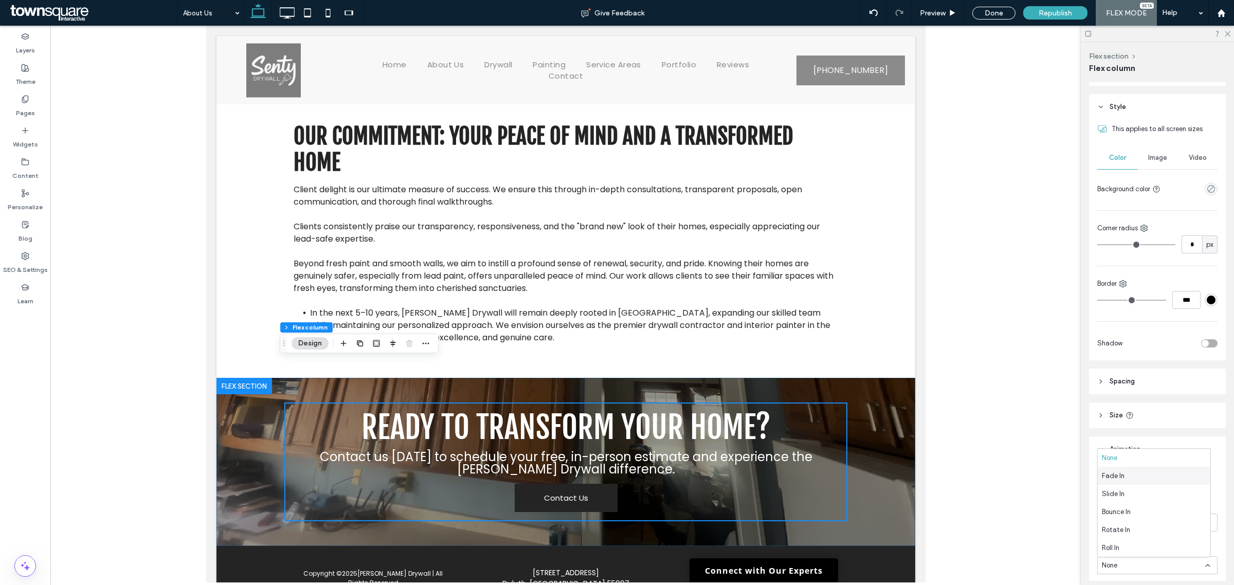
click at [1127, 472] on div "Fade In" at bounding box center [1154, 476] width 113 height 18
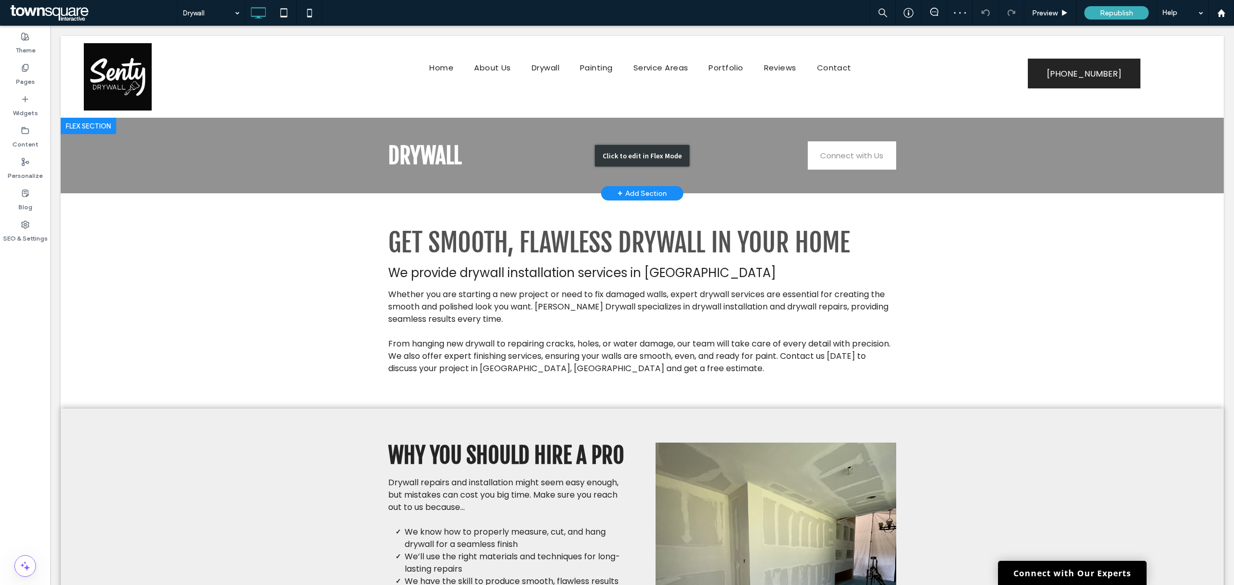
click at [831, 155] on div "Click to edit in Flex Mode" at bounding box center [642, 156] width 1163 height 76
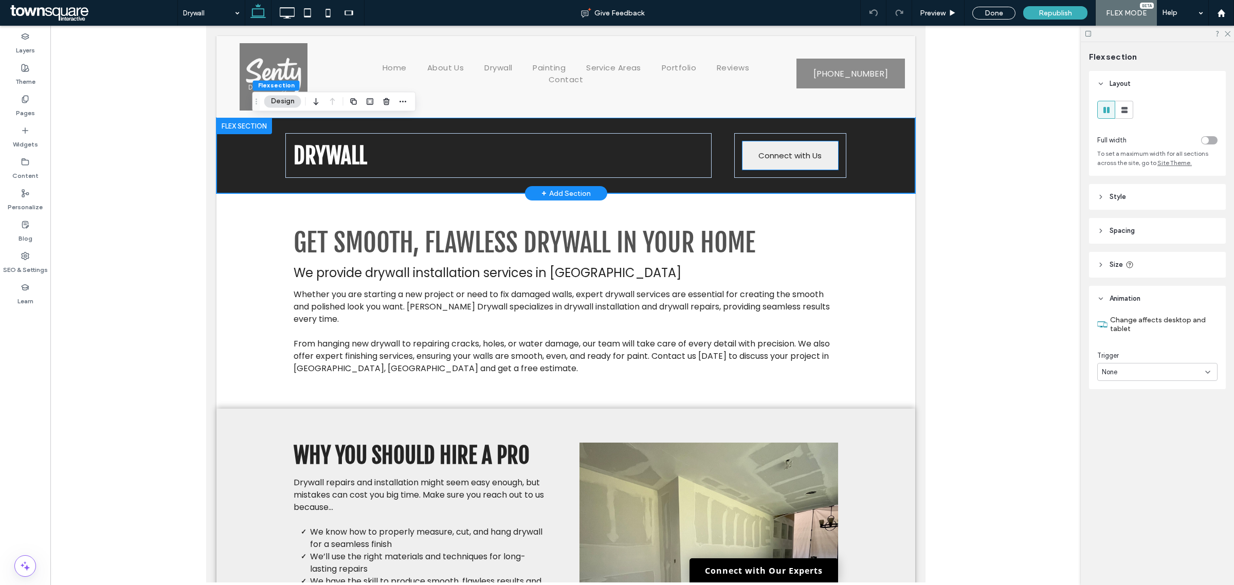
click at [823, 157] on link "Connect with Us" at bounding box center [790, 155] width 96 height 28
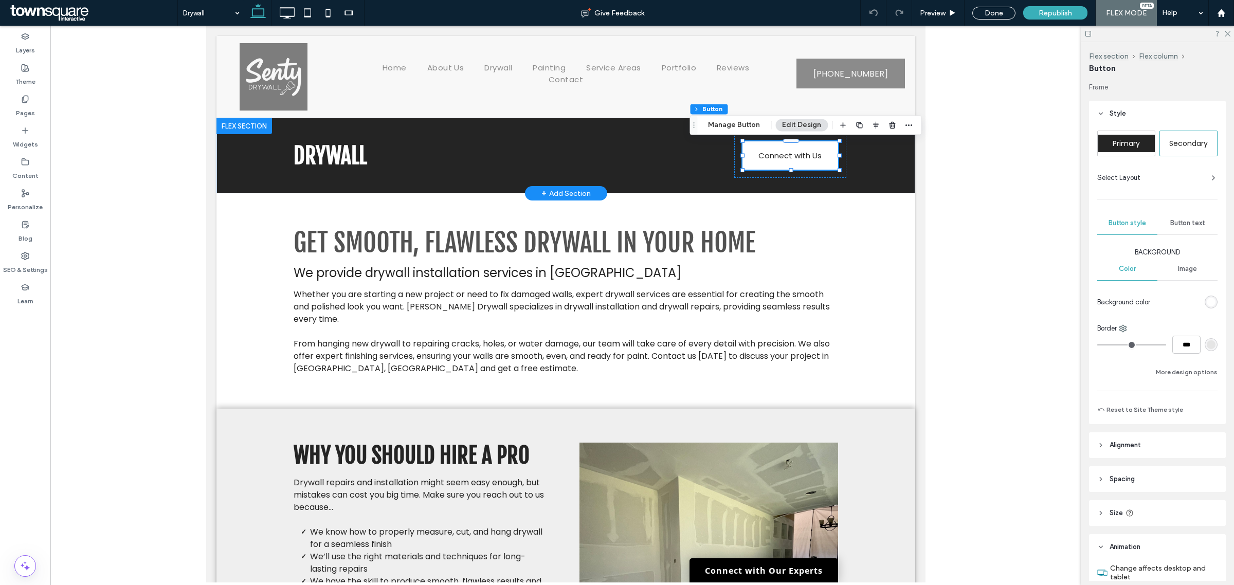
click at [1179, 220] on span "Button text" at bounding box center [1187, 223] width 35 height 8
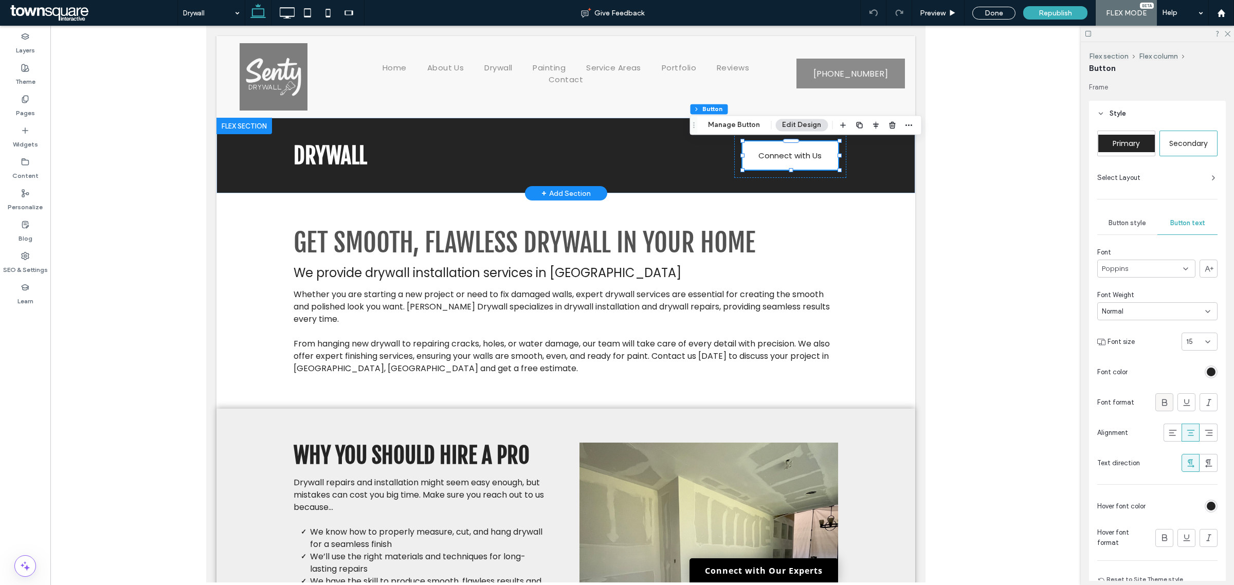
click at [1161, 404] on icon at bounding box center [1165, 403] width 10 height 10
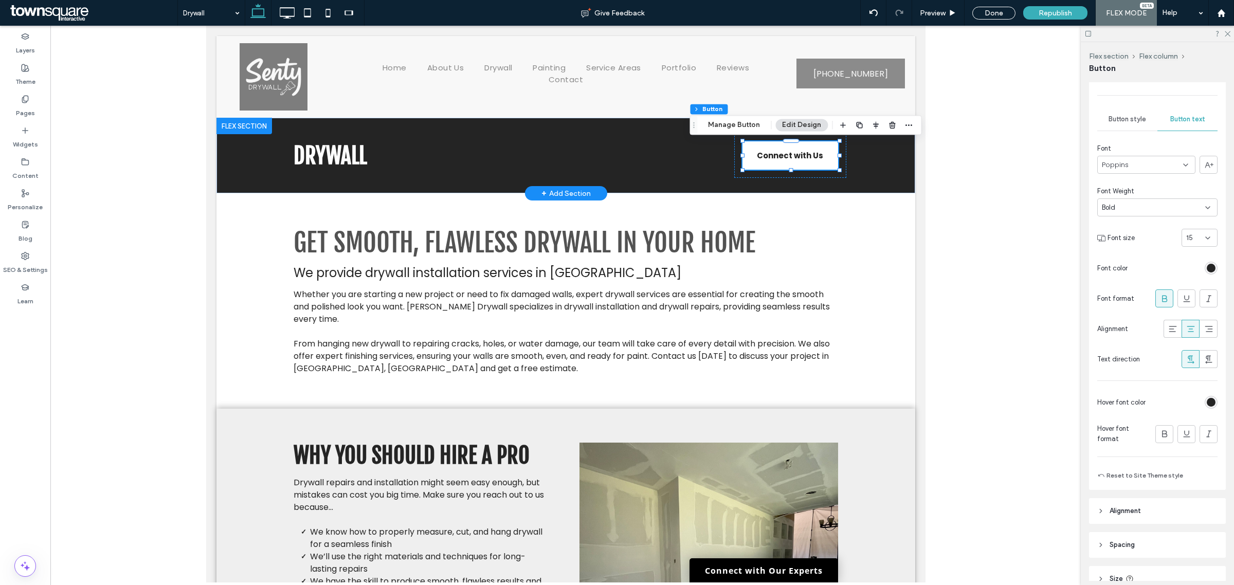
scroll to position [267, 0]
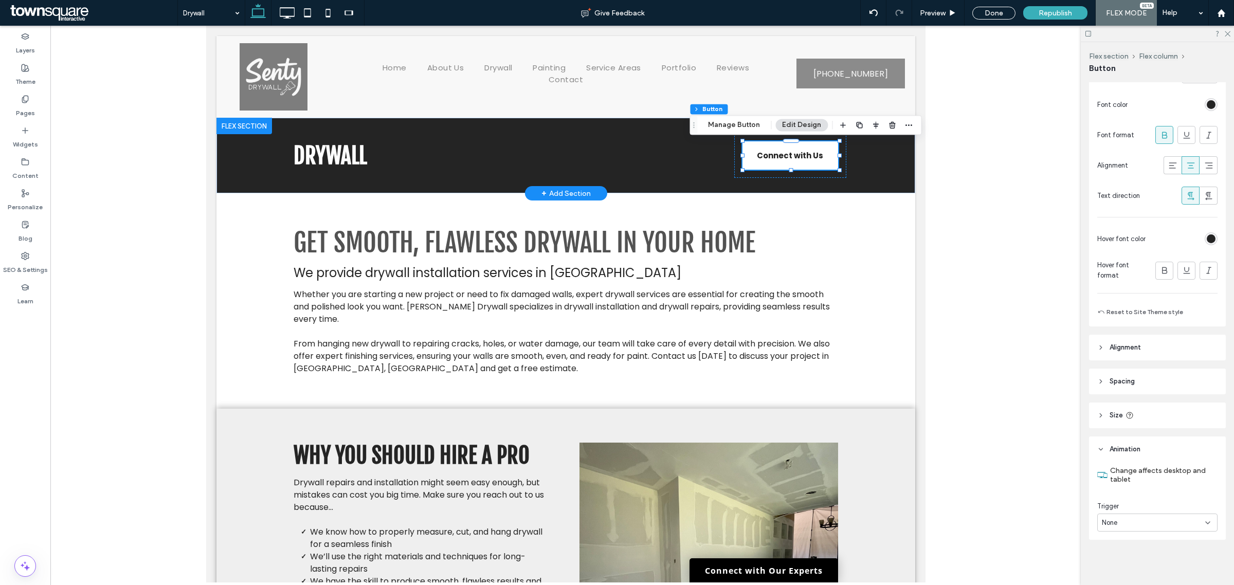
click at [1163, 522] on div "None" at bounding box center [1153, 523] width 103 height 10
click at [1129, 492] on span "Entrance" at bounding box center [1116, 487] width 28 height 10
click at [1127, 564] on div "None" at bounding box center [1153, 566] width 103 height 10
click at [1142, 478] on div "Fade In" at bounding box center [1154, 476] width 113 height 18
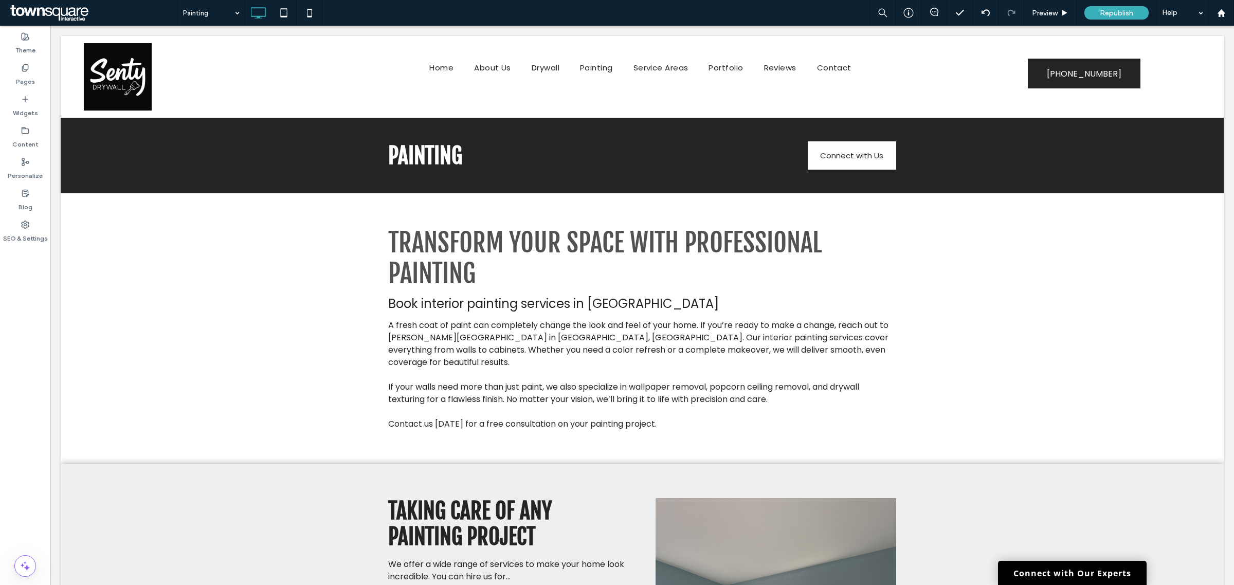
scroll to position [0, 0]
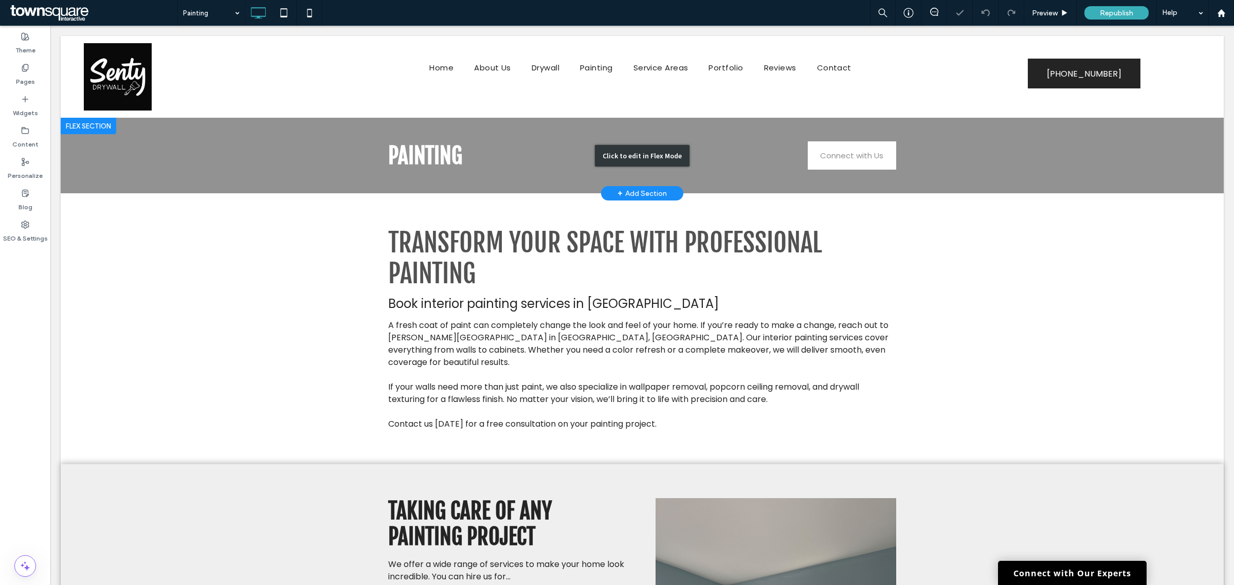
click at [885, 153] on div "Click to edit in Flex Mode" at bounding box center [642, 156] width 1163 height 76
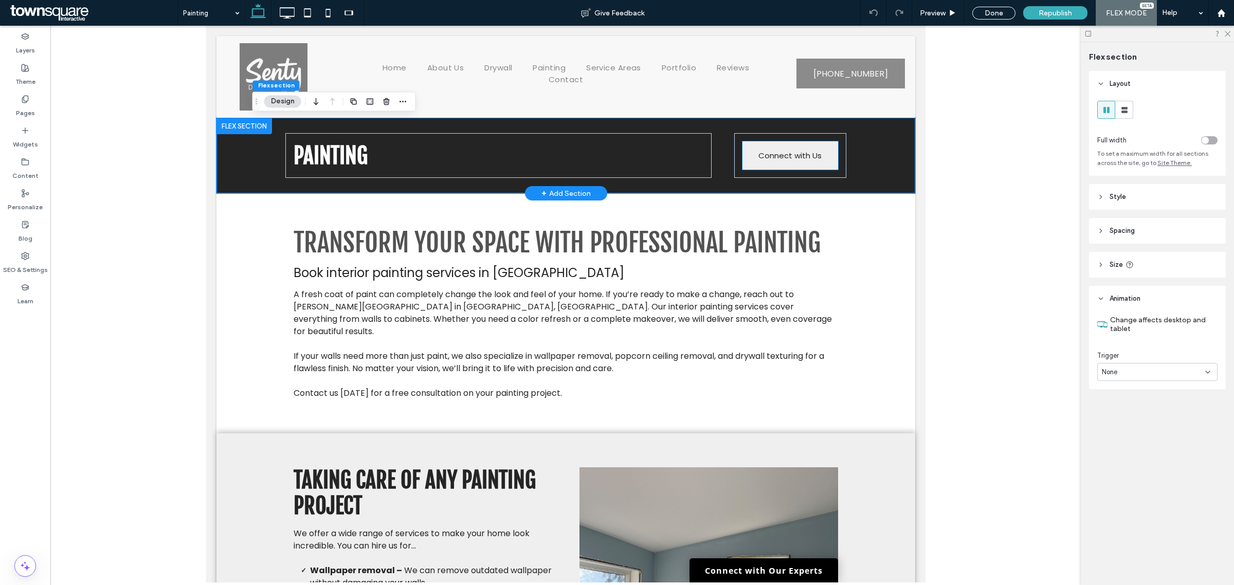
click at [817, 165] on link "Connect with Us" at bounding box center [790, 155] width 96 height 28
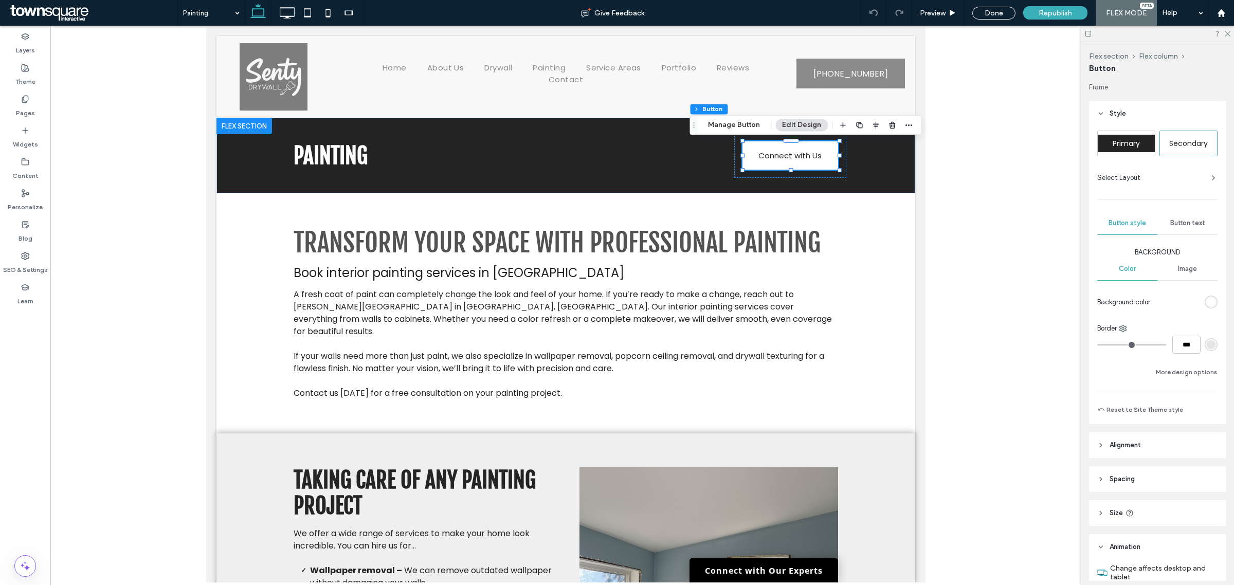
click at [1173, 212] on div "Button text" at bounding box center [1188, 223] width 60 height 23
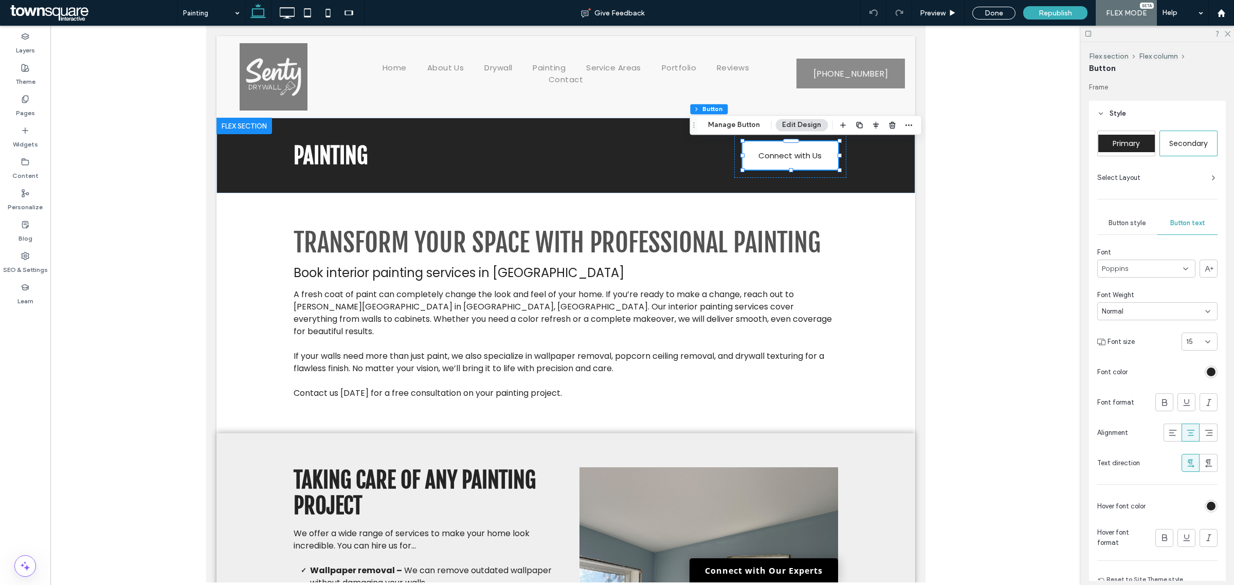
click at [1168, 402] on div at bounding box center [1187, 402] width 62 height 18
click at [1163, 404] on div at bounding box center [1164, 402] width 17 height 17
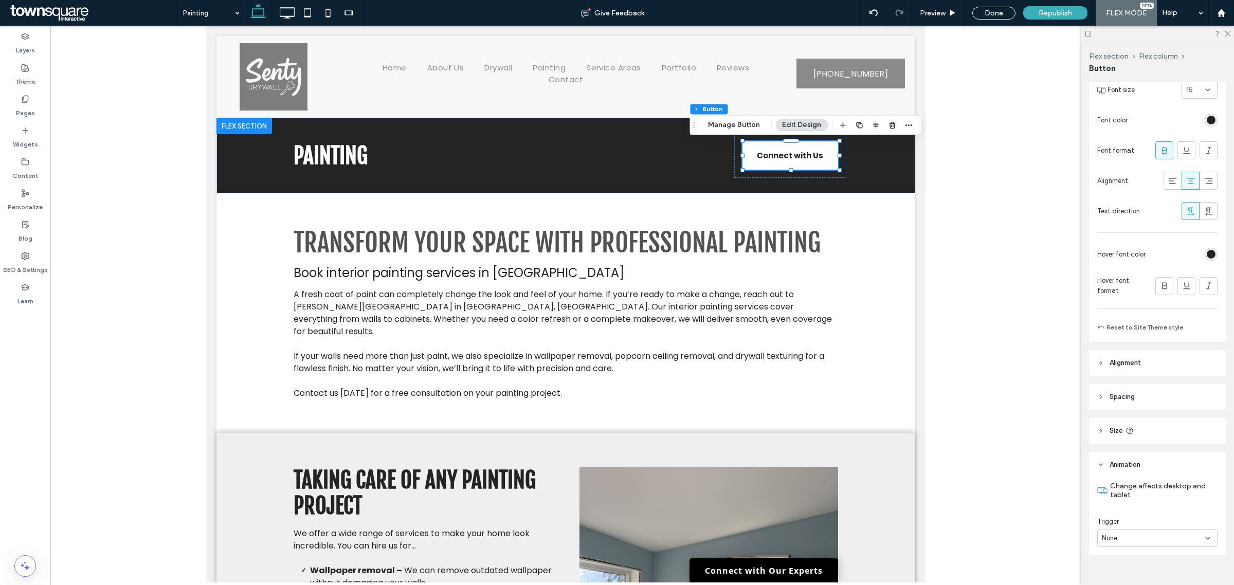
scroll to position [267, 0]
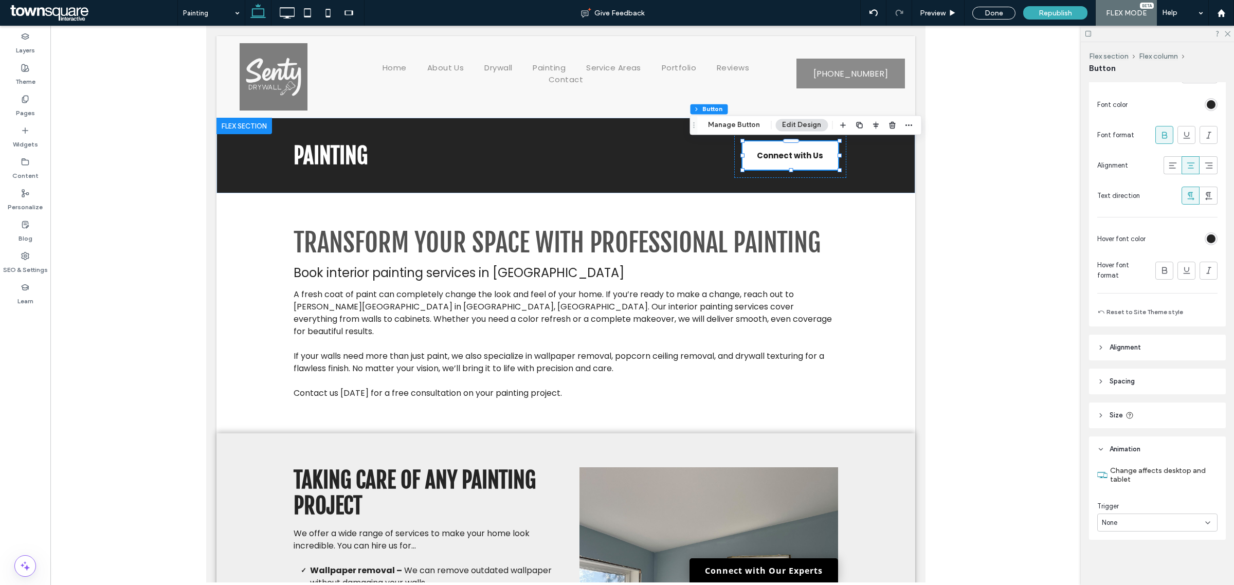
click at [1152, 527] on div "None" at bounding box center [1153, 523] width 103 height 10
click at [1144, 490] on div "Entrance" at bounding box center [1154, 488] width 113 height 18
click at [1160, 569] on div "None" at bounding box center [1153, 566] width 103 height 10
click at [1140, 475] on div "Fade In" at bounding box center [1154, 476] width 113 height 18
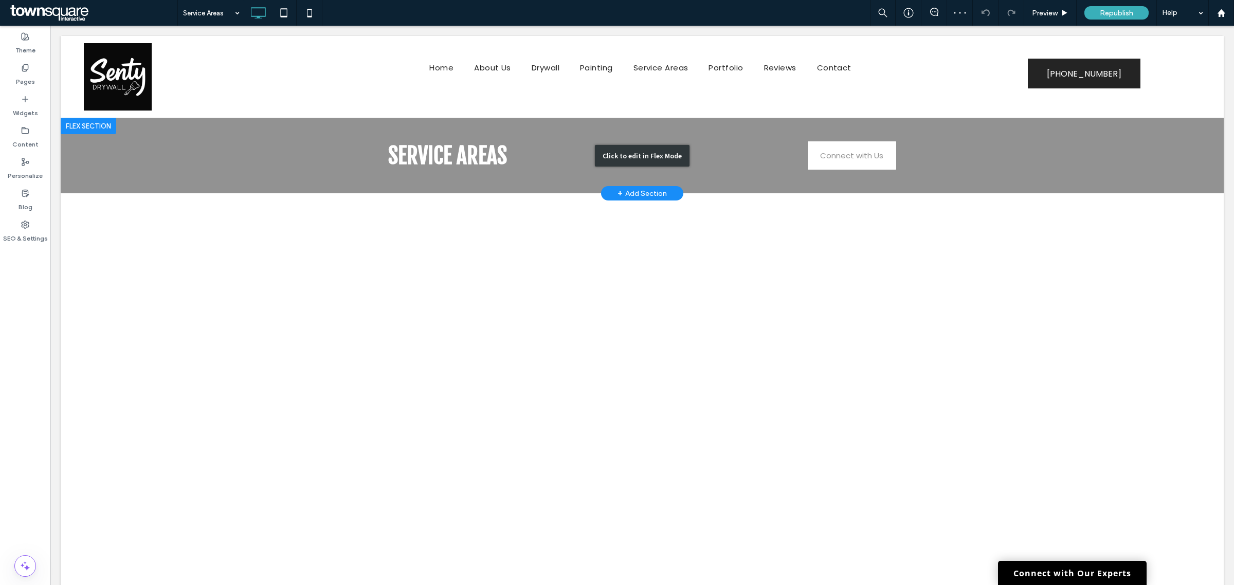
click at [857, 155] on div "Click to edit in Flex Mode" at bounding box center [642, 156] width 1163 height 76
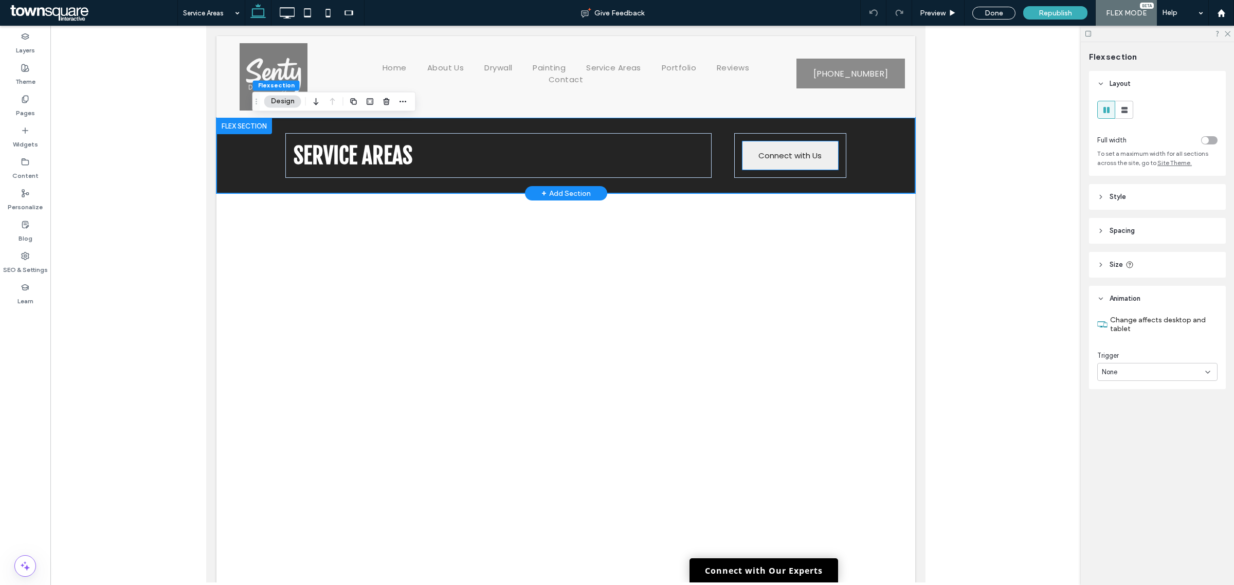
click at [804, 157] on span "Connect with Us" at bounding box center [789, 155] width 63 height 28
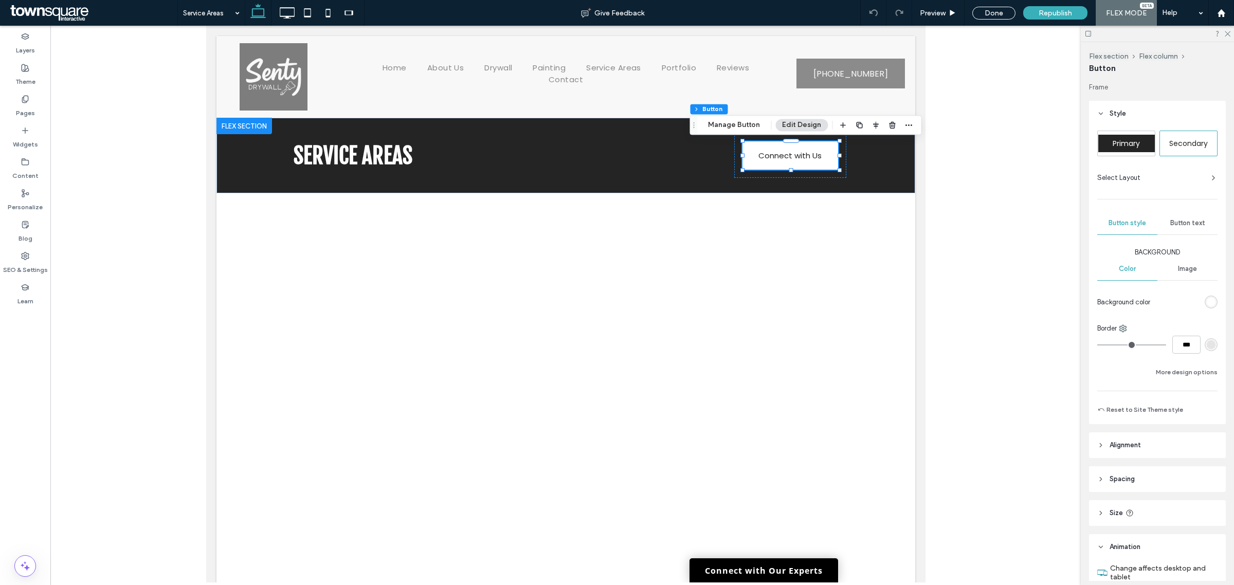
click at [1175, 211] on div "Primary Secondary Select Layout Button style Button text Background Color Image…" at bounding box center [1157, 273] width 120 height 285
drag, startPoint x: 1179, startPoint y: 224, endPoint x: 1179, endPoint y: 237, distance: 13.4
click at [1179, 223] on span "Button text" at bounding box center [1187, 223] width 35 height 8
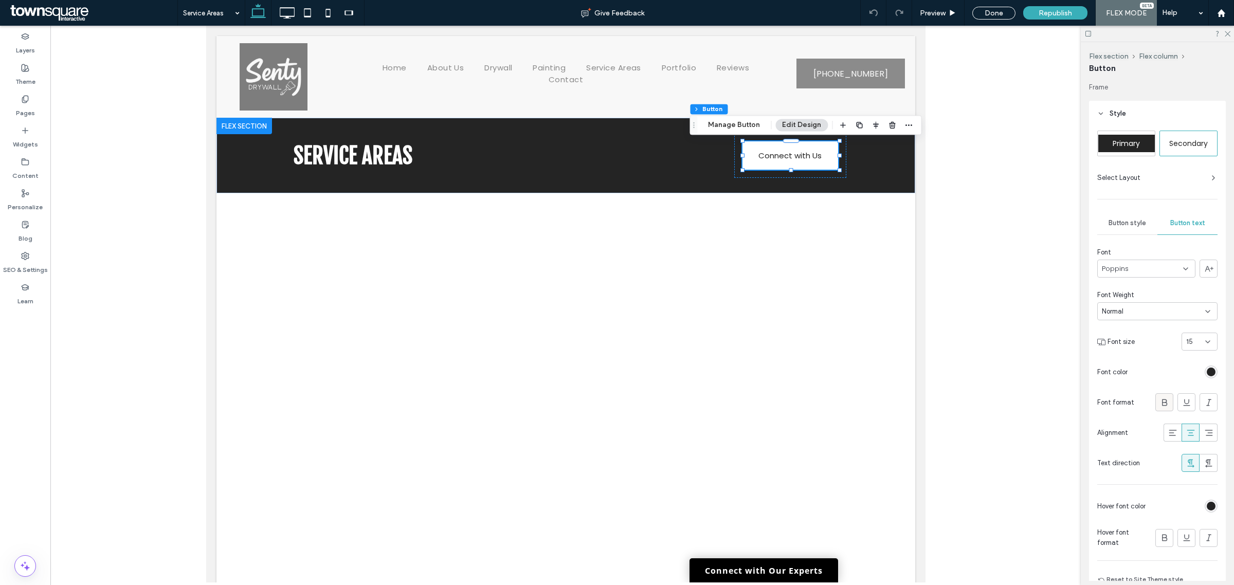
click at [1156, 400] on div at bounding box center [1164, 402] width 17 height 17
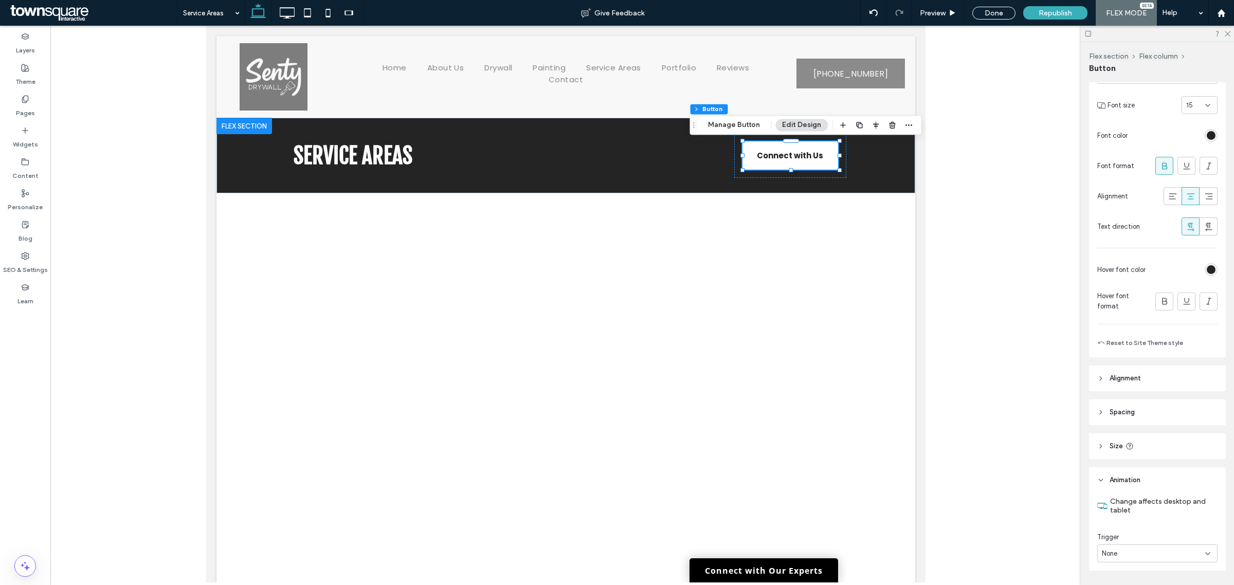
scroll to position [267, 0]
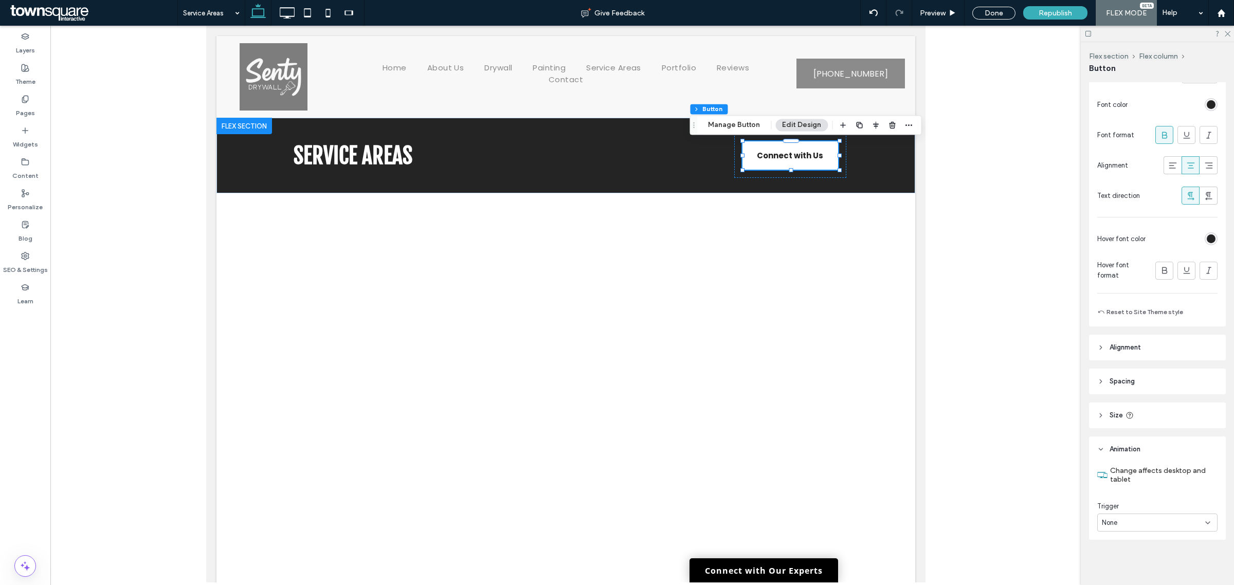
click at [1129, 530] on div "None" at bounding box center [1157, 523] width 120 height 18
click at [1132, 494] on div "Entrance" at bounding box center [1154, 488] width 113 height 18
click at [1137, 564] on div "None" at bounding box center [1153, 566] width 103 height 10
click at [1137, 478] on div "Fade In" at bounding box center [1154, 476] width 113 height 18
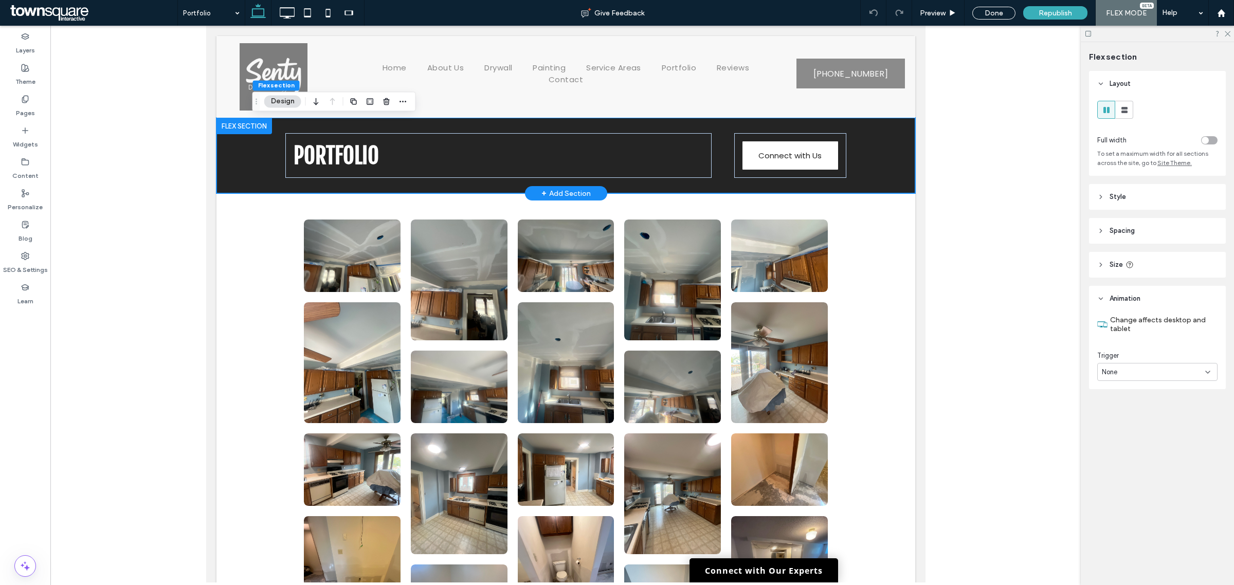
click at [854, 157] on div "Portfolio Connect with Us" at bounding box center [565, 156] width 617 height 76
click at [820, 154] on link "Connect with Us" at bounding box center [790, 155] width 96 height 28
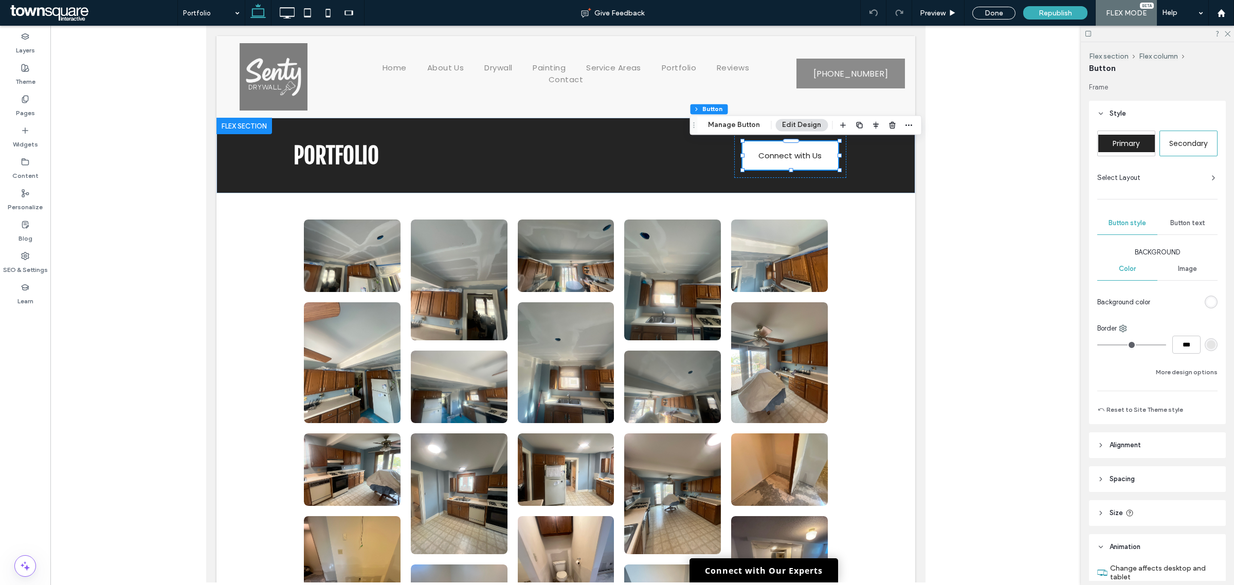
click at [1184, 217] on div "Button text" at bounding box center [1188, 223] width 60 height 23
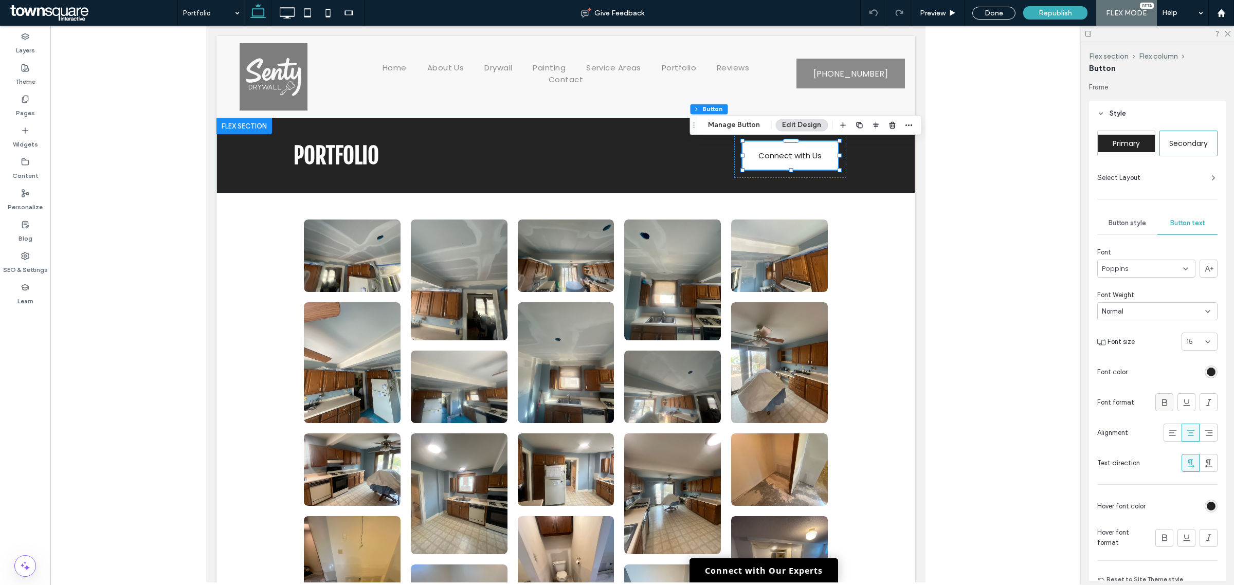
click at [1160, 403] on icon at bounding box center [1165, 403] width 10 height 10
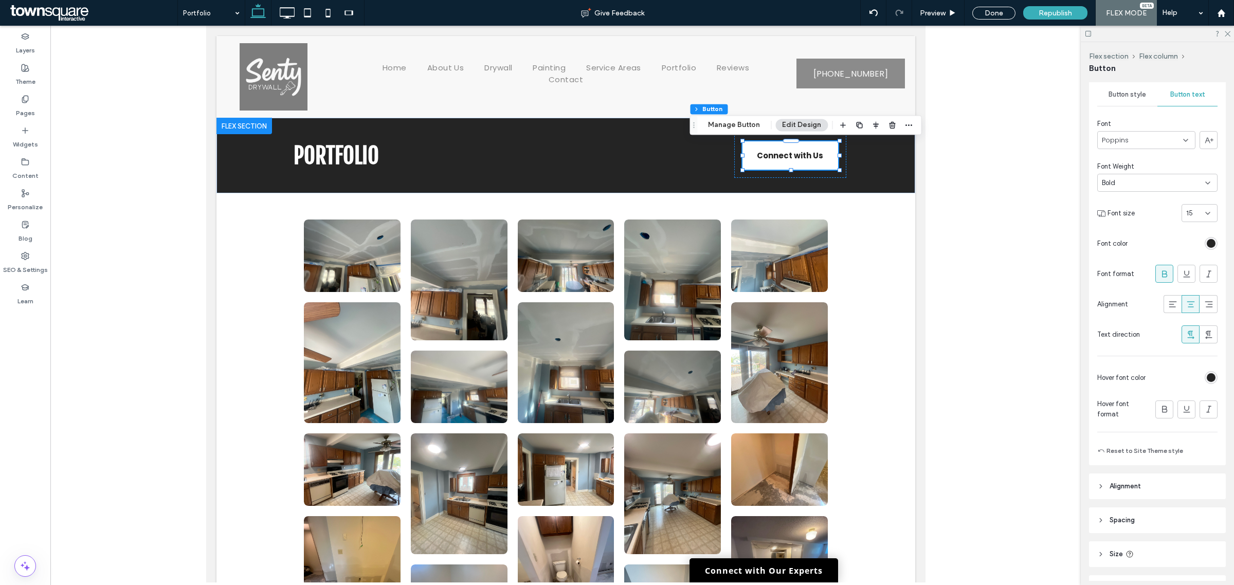
scroll to position [267, 0]
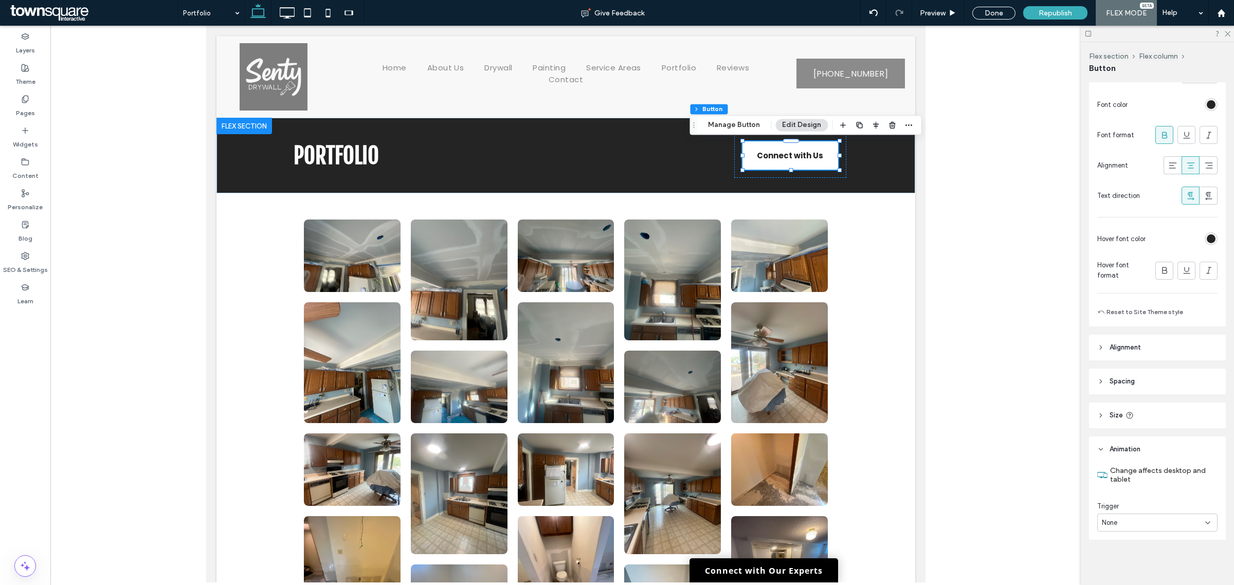
click at [1156, 525] on div "None" at bounding box center [1153, 523] width 103 height 10
click at [1137, 490] on div "Entrance" at bounding box center [1154, 488] width 113 height 18
click at [1120, 567] on div "None" at bounding box center [1153, 566] width 103 height 10
click at [1135, 479] on div "Fade In" at bounding box center [1154, 476] width 113 height 18
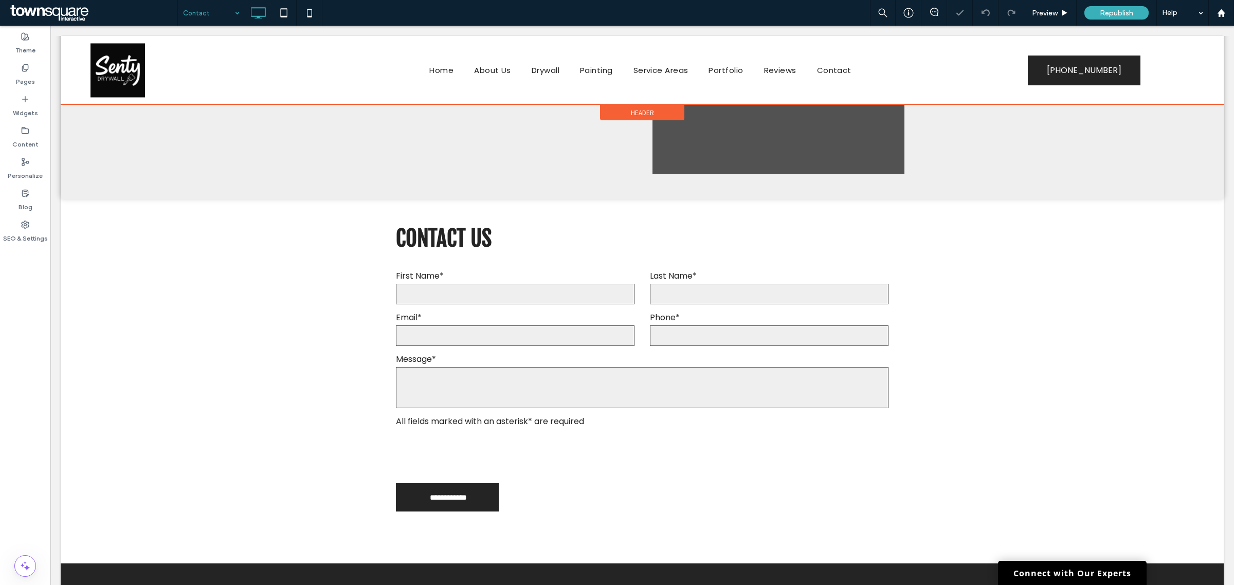
scroll to position [500, 0]
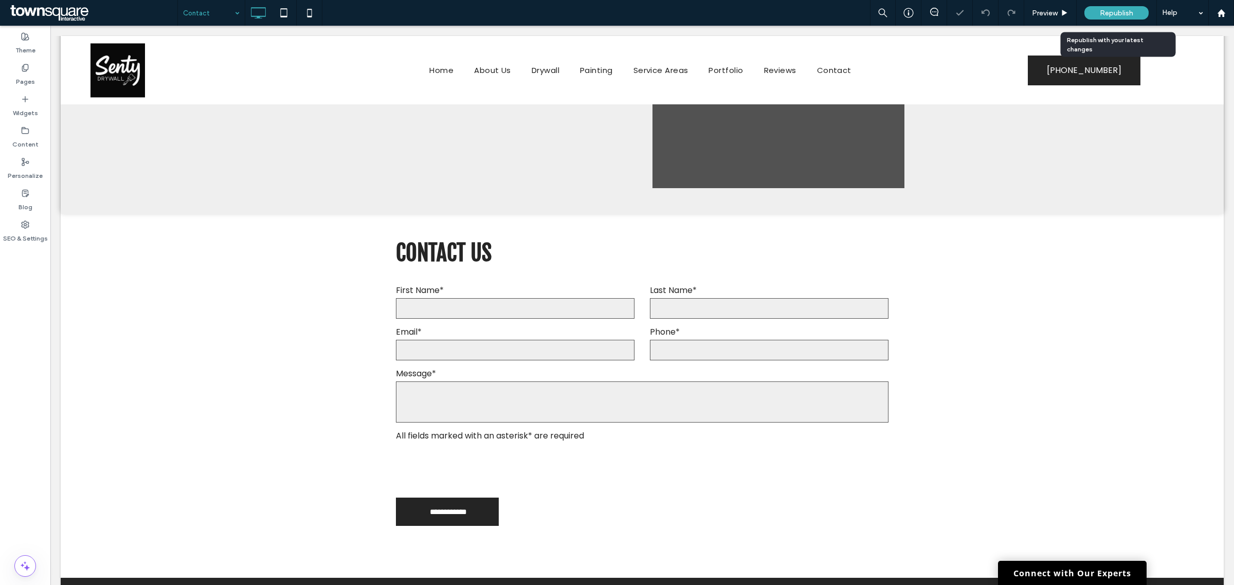
click at [1117, 6] on div "Republish" at bounding box center [1117, 12] width 64 height 13
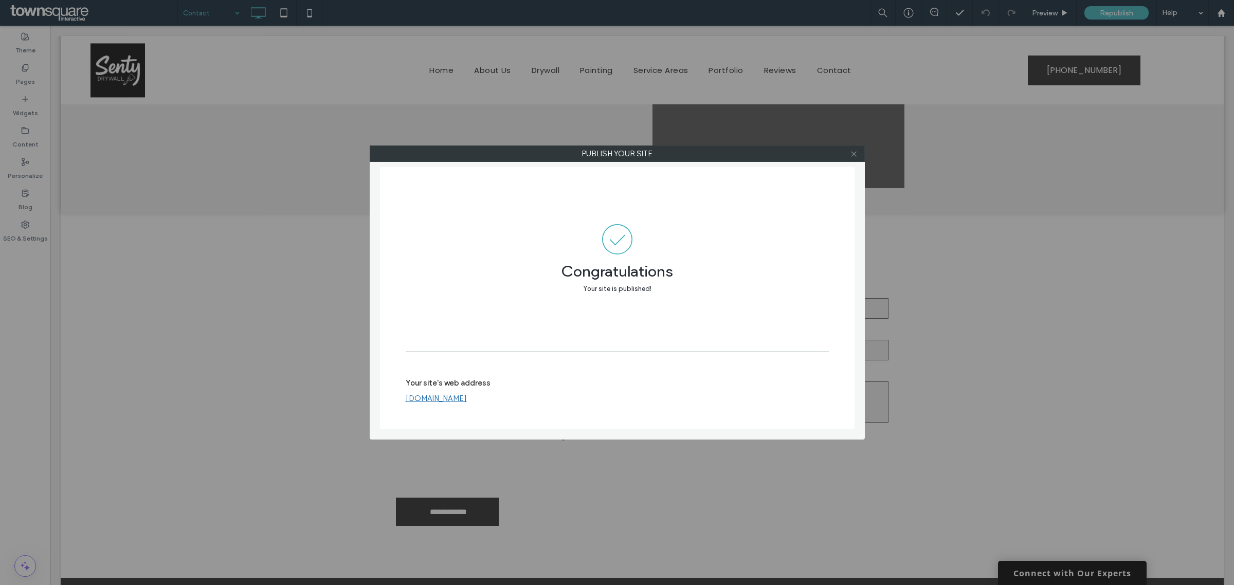
click at [853, 154] on icon at bounding box center [854, 154] width 8 height 8
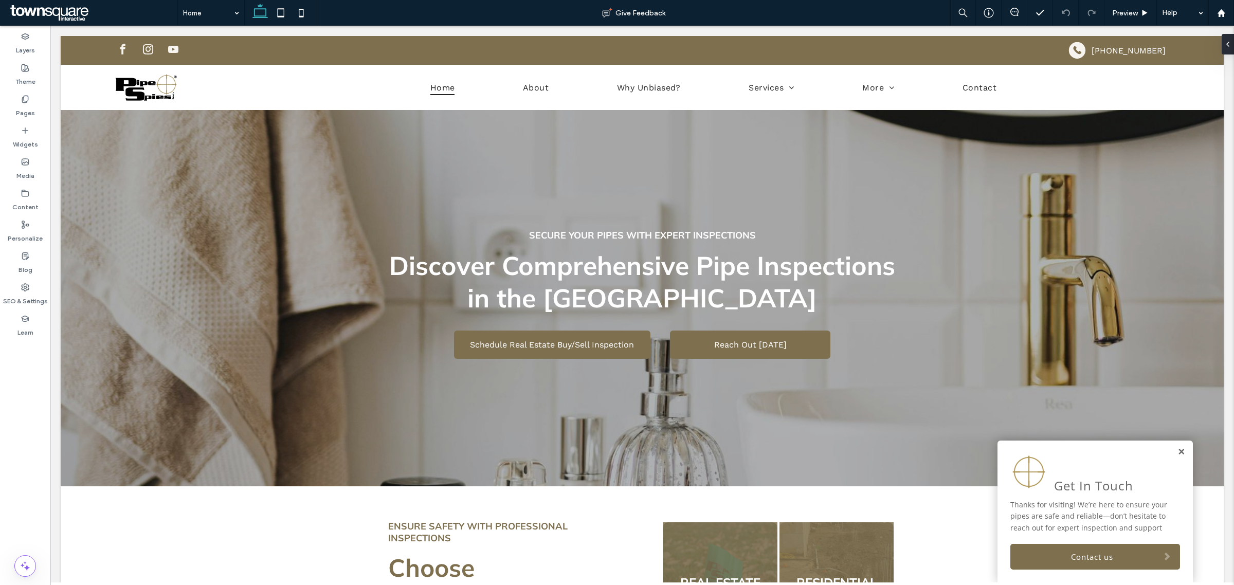
click at [1178, 453] on link at bounding box center [1182, 452] width 8 height 9
